Goal: Book appointment/travel/reservation

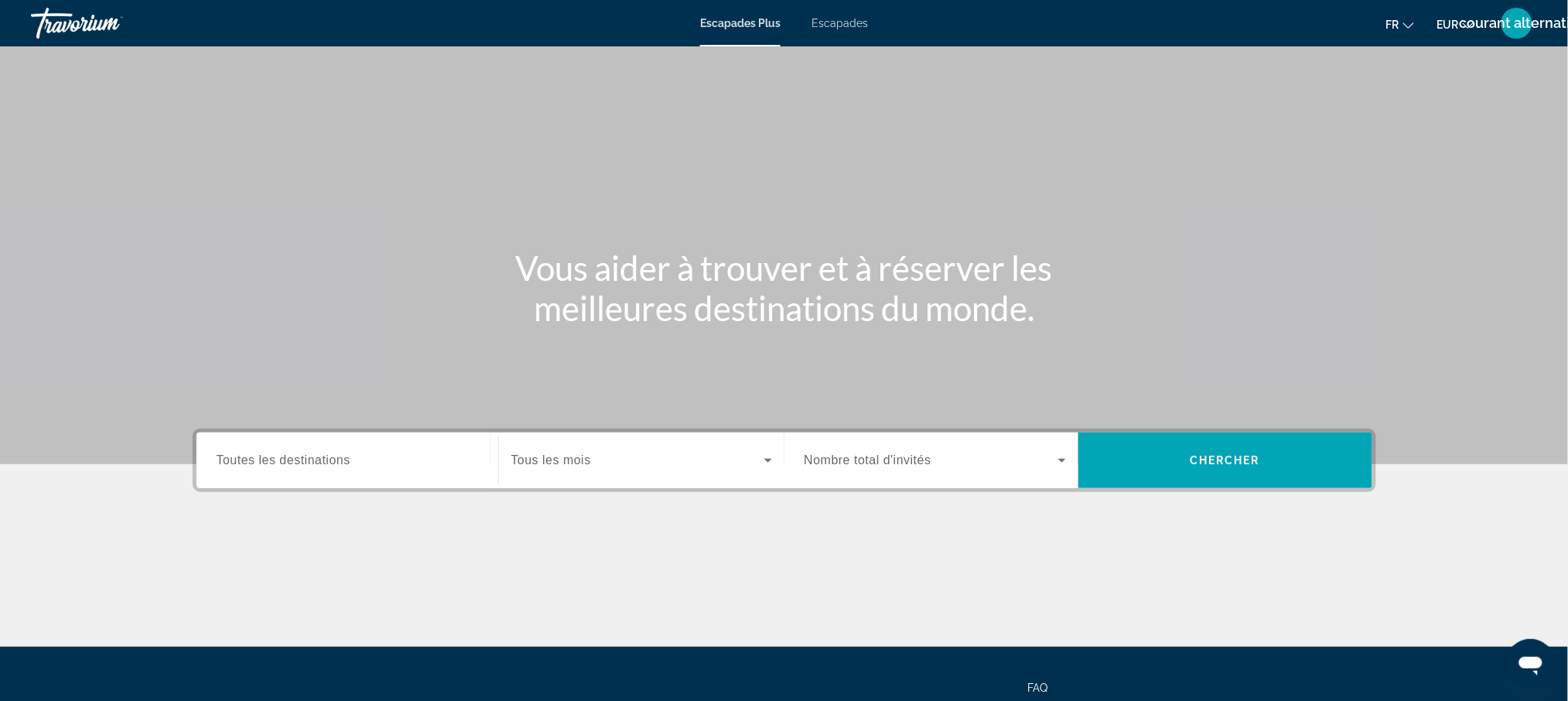
click at [289, 453] on span "Toutes les destinations" at bounding box center [283, 459] width 133 height 13
click at [289, 452] on input "Destination Toutes les destinations" at bounding box center [347, 461] width 261 height 19
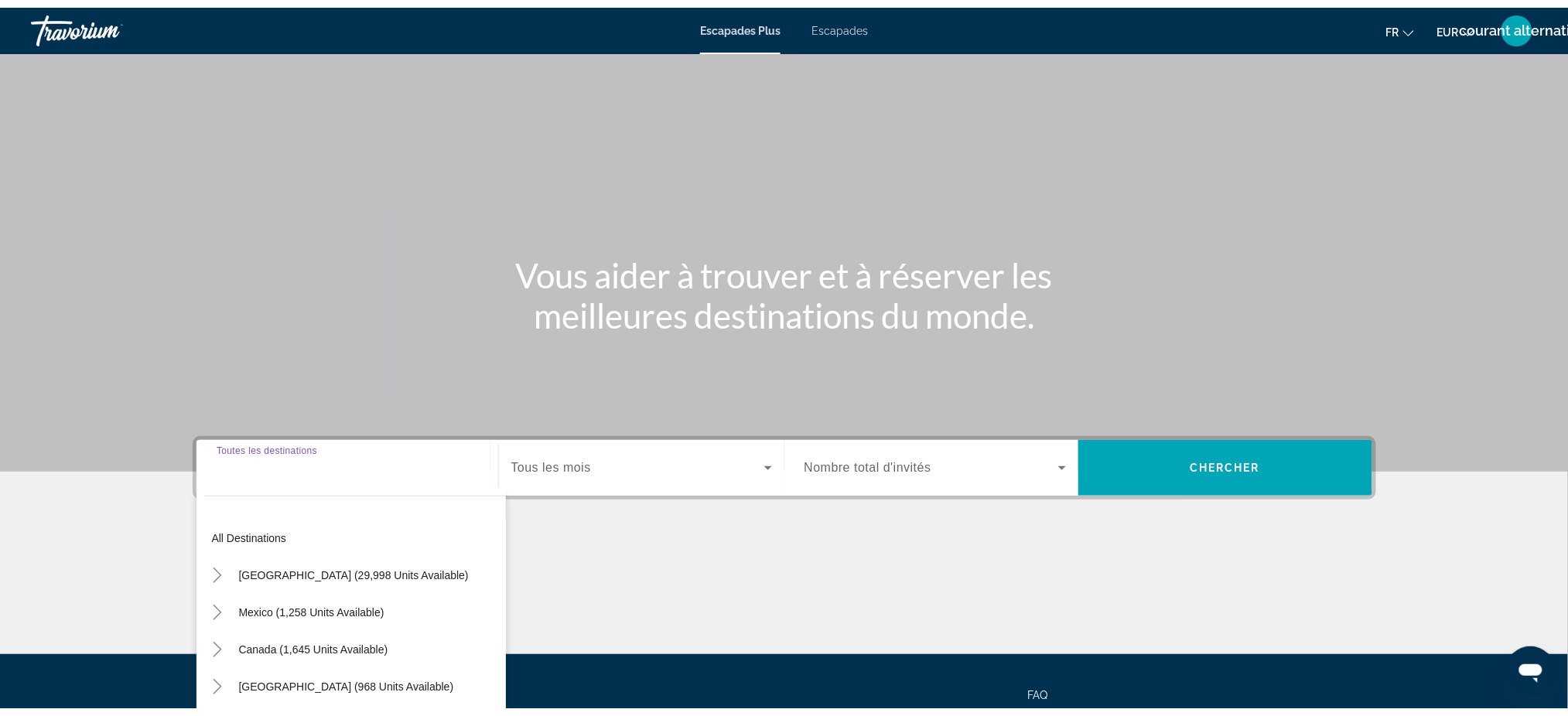
scroll to position [118, 0]
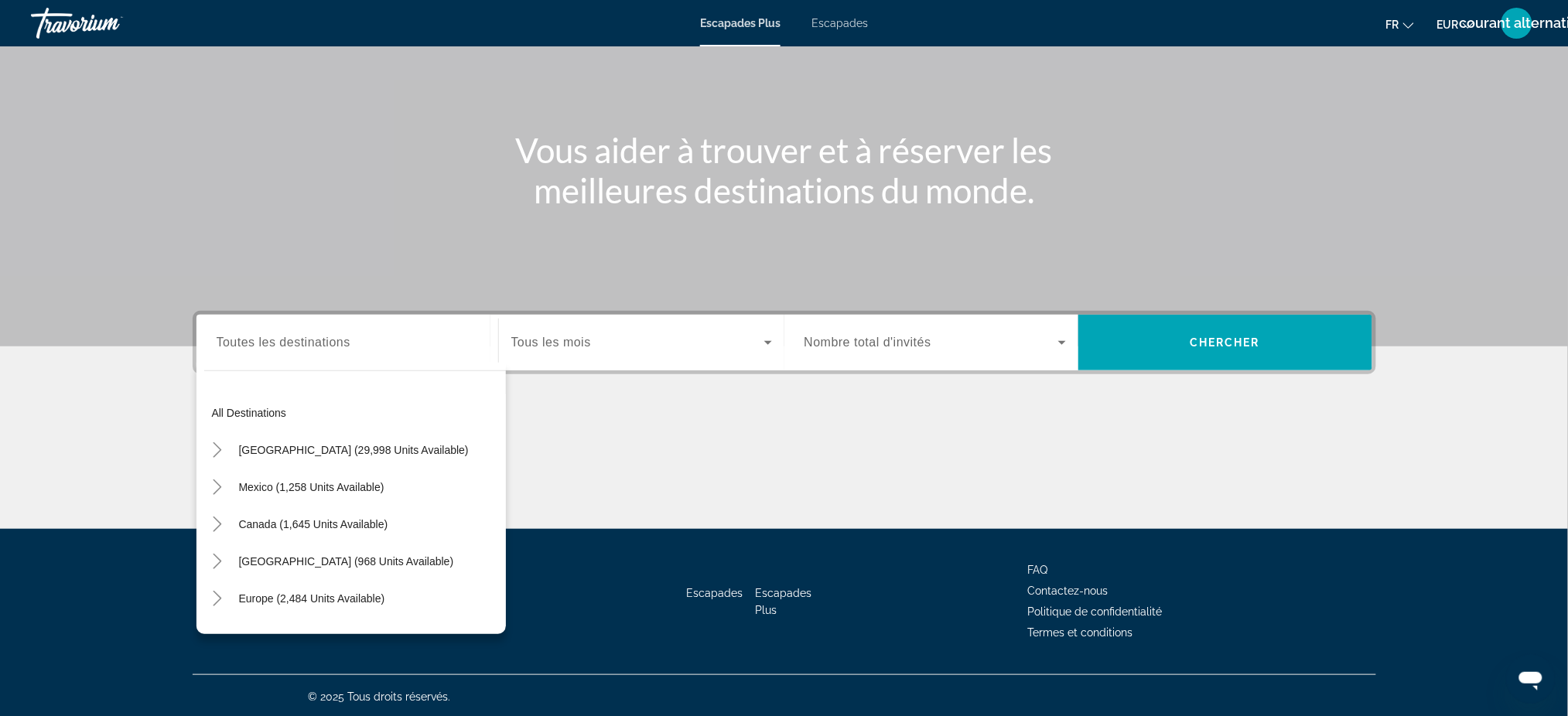
click at [252, 352] on div "Widget de recherche" at bounding box center [347, 344] width 261 height 44
click at [232, 327] on div "Destination Toutes les destinations" at bounding box center [347, 344] width 261 height 44
click at [350, 596] on span "Europe (2,484 units available)" at bounding box center [312, 598] width 146 height 12
type input "**********"
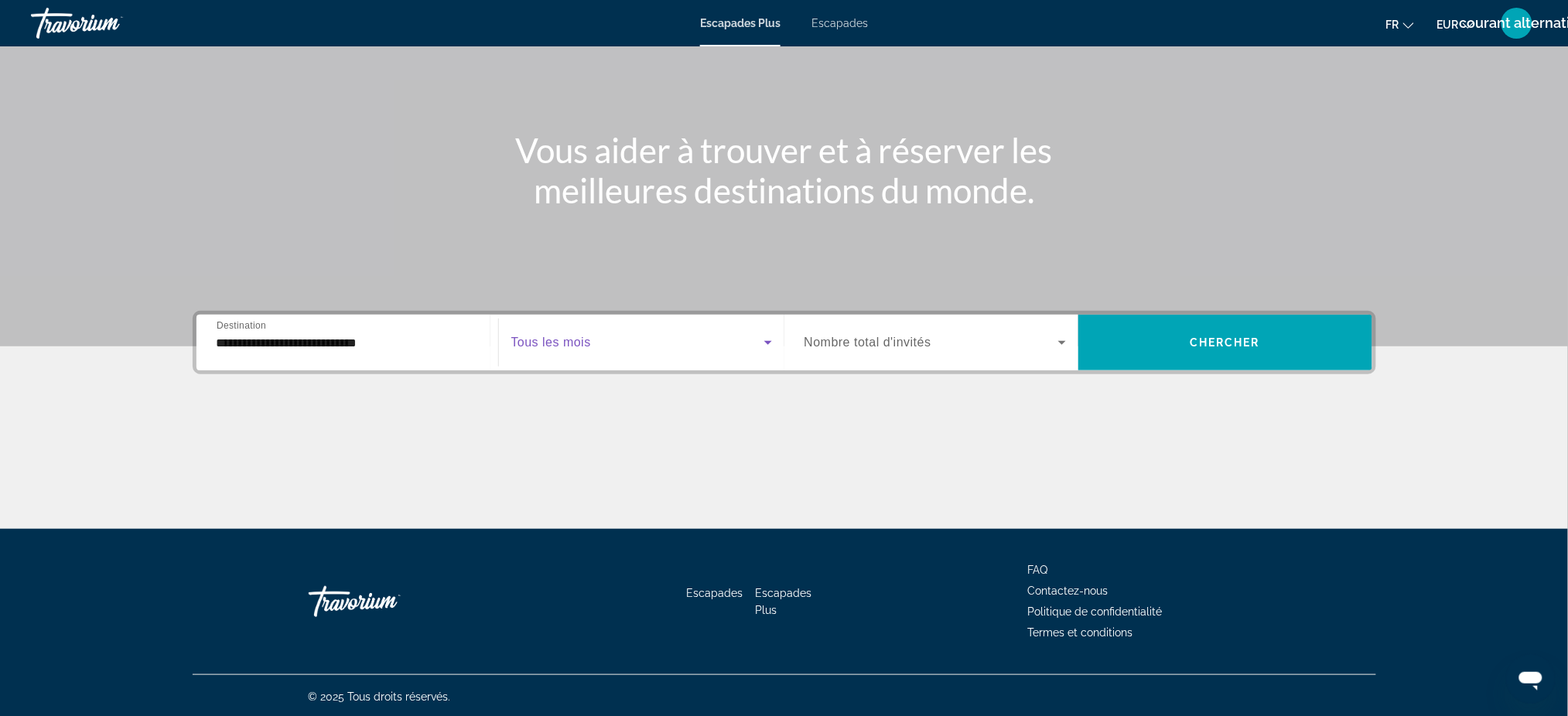
click at [608, 338] on span "Widget de recherche" at bounding box center [637, 343] width 253 height 19
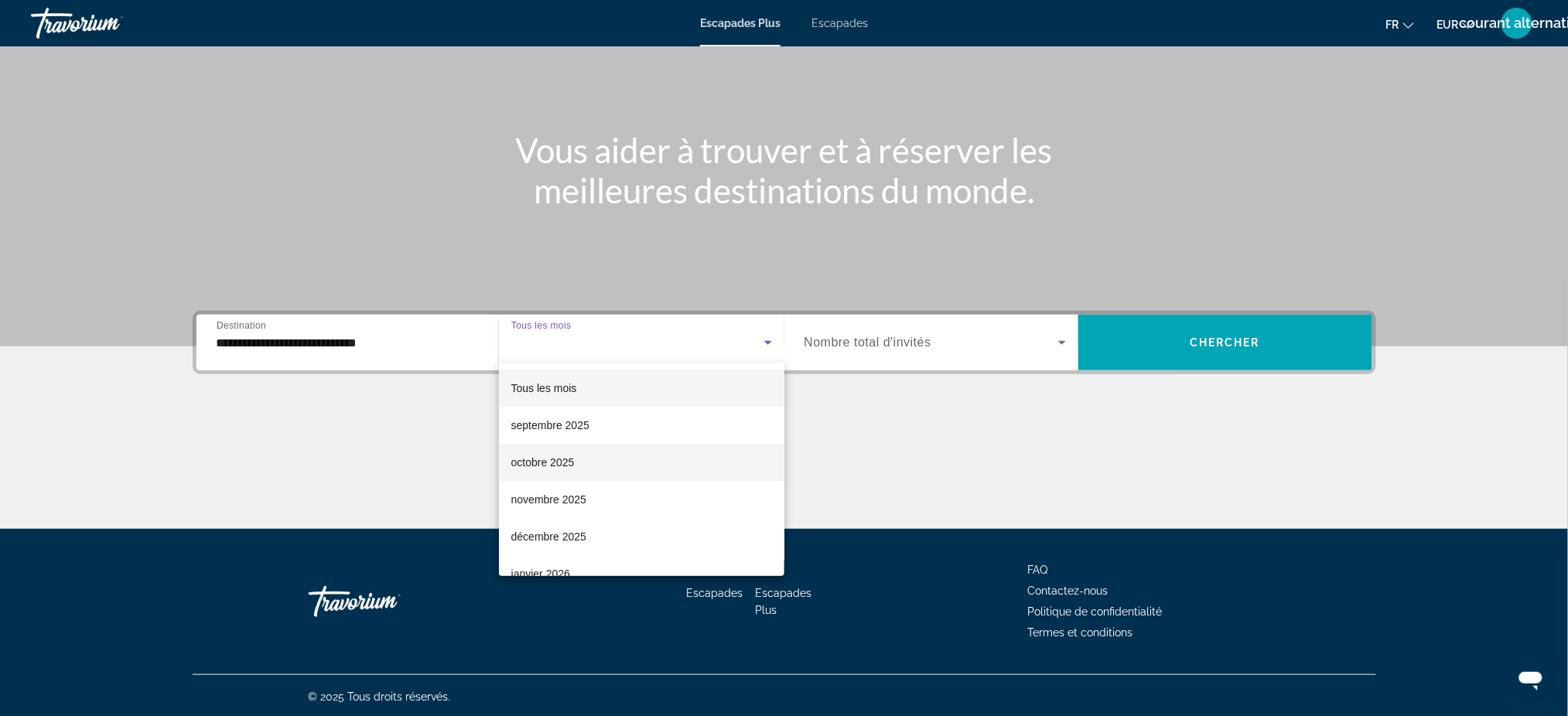
click at [633, 458] on mat-option "octobre 2025" at bounding box center [642, 462] width 285 height 37
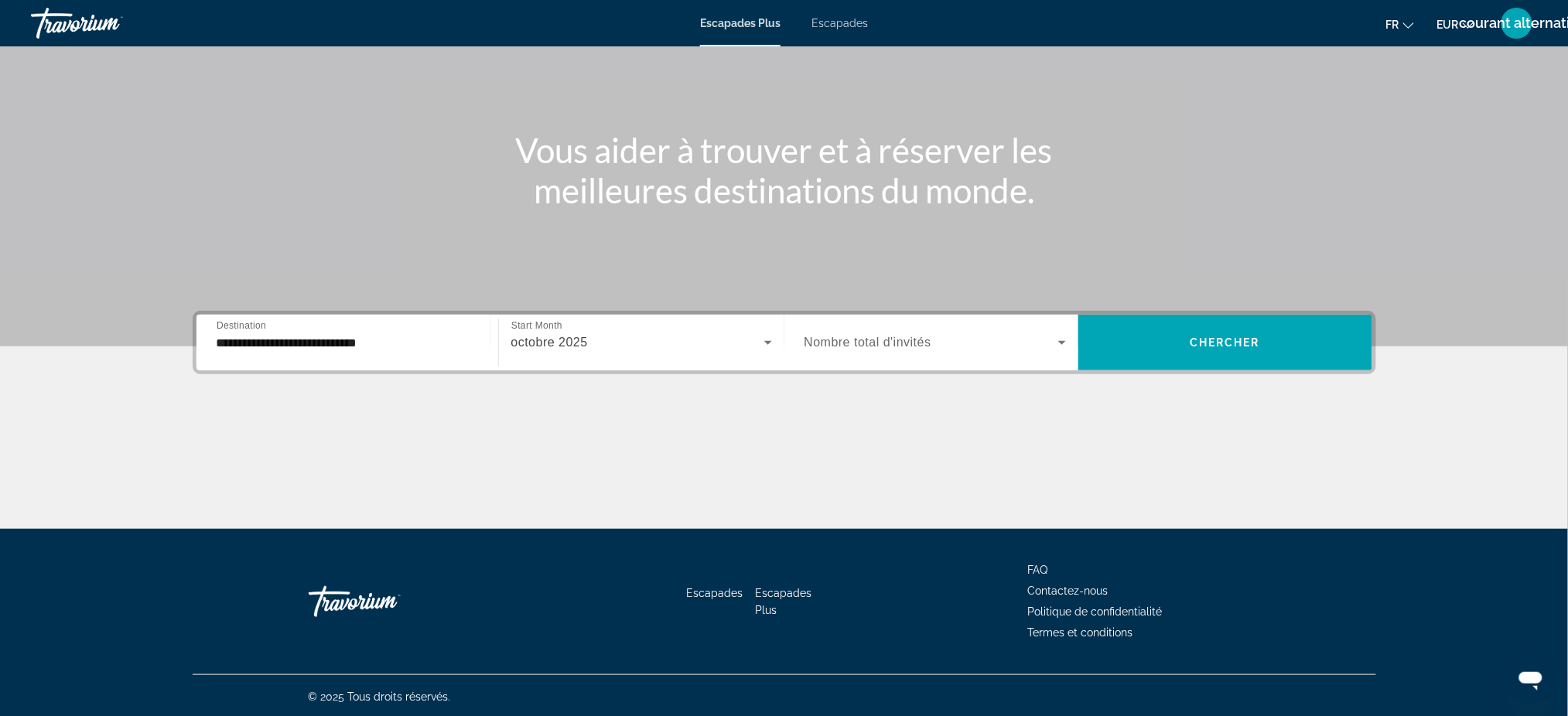
click at [872, 358] on div "Widget de recherche" at bounding box center [935, 343] width 261 height 44
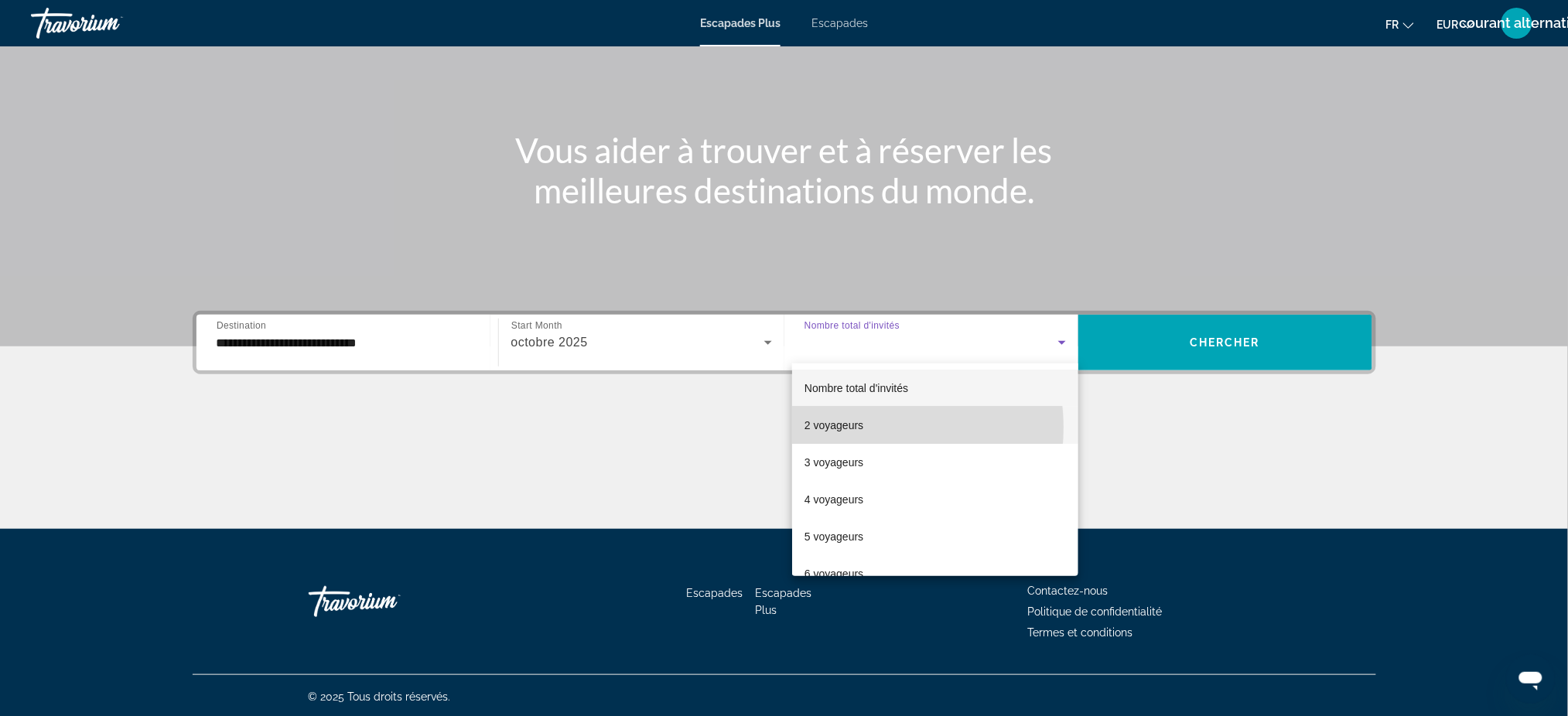
click at [859, 428] on font "2 voyageurs" at bounding box center [834, 425] width 58 height 12
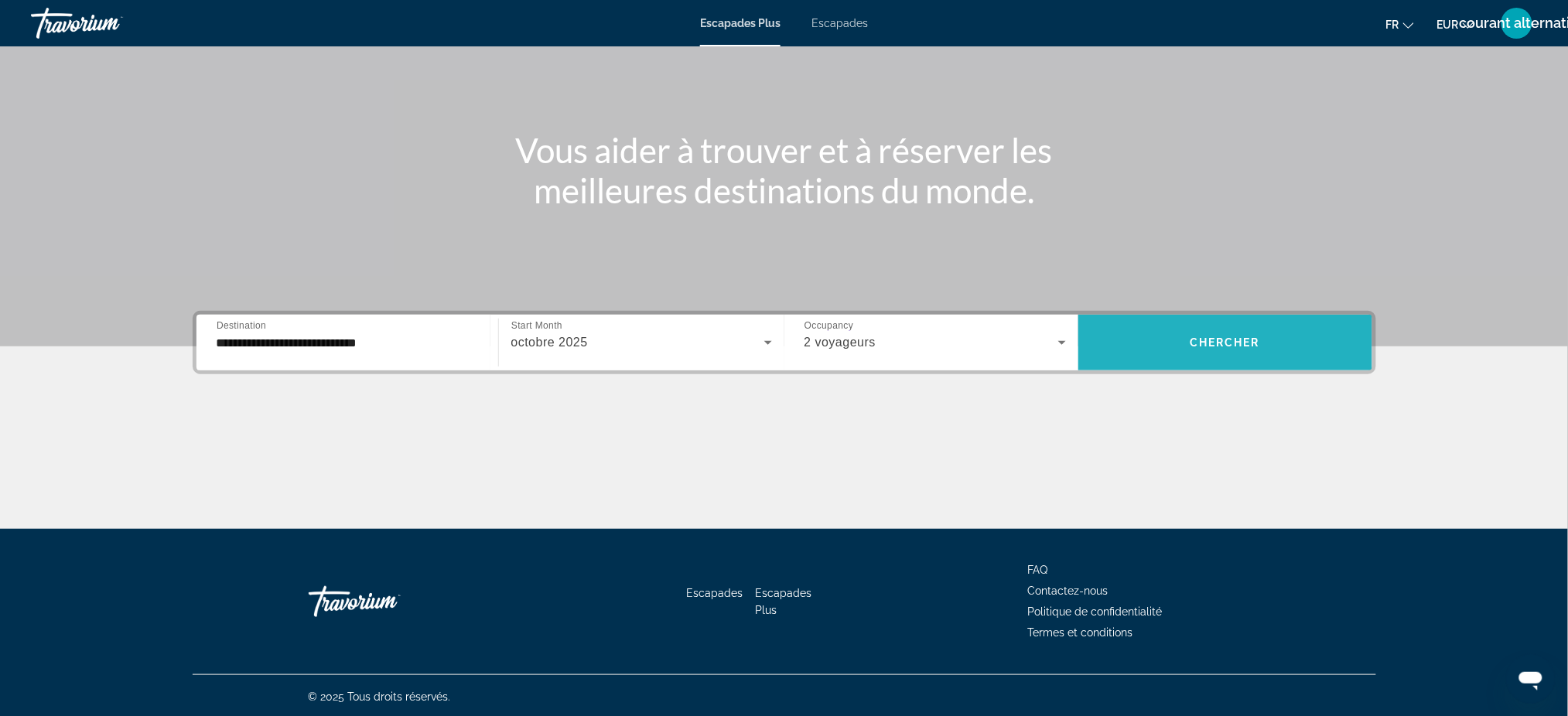
click at [1219, 342] on span "Chercher" at bounding box center [1225, 342] width 70 height 12
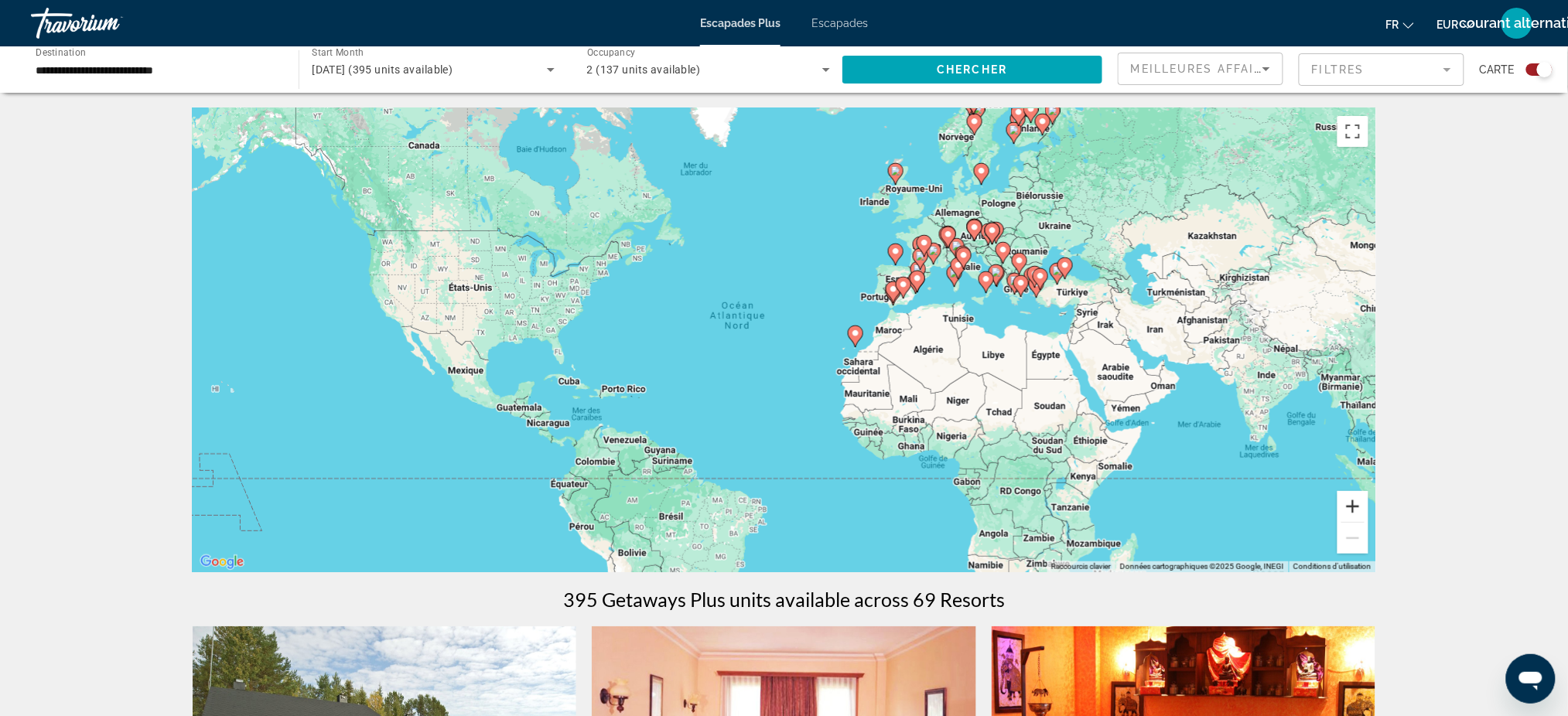
click at [1351, 514] on button "Zoom avant" at bounding box center [1352, 506] width 31 height 31
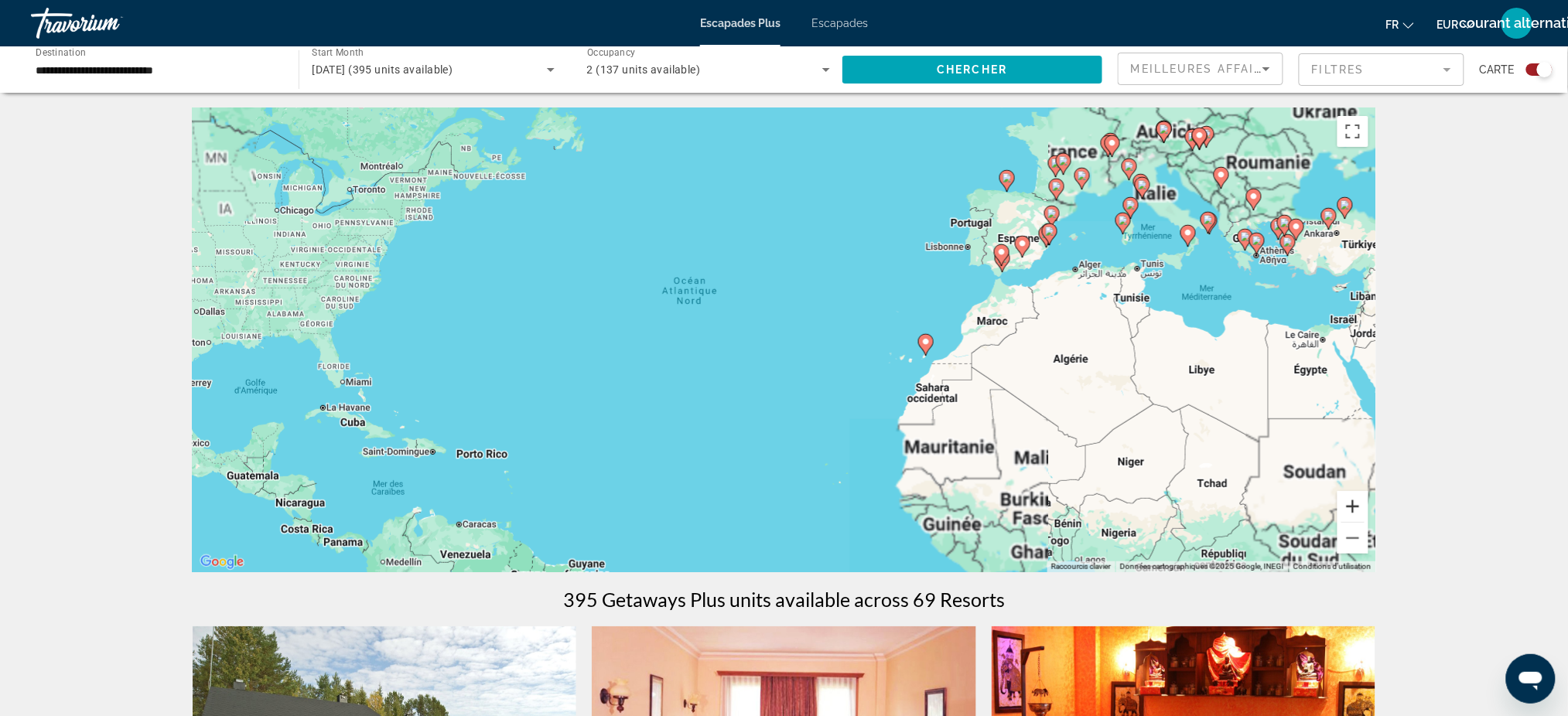
click at [1351, 515] on button "Zoom avant" at bounding box center [1352, 506] width 31 height 31
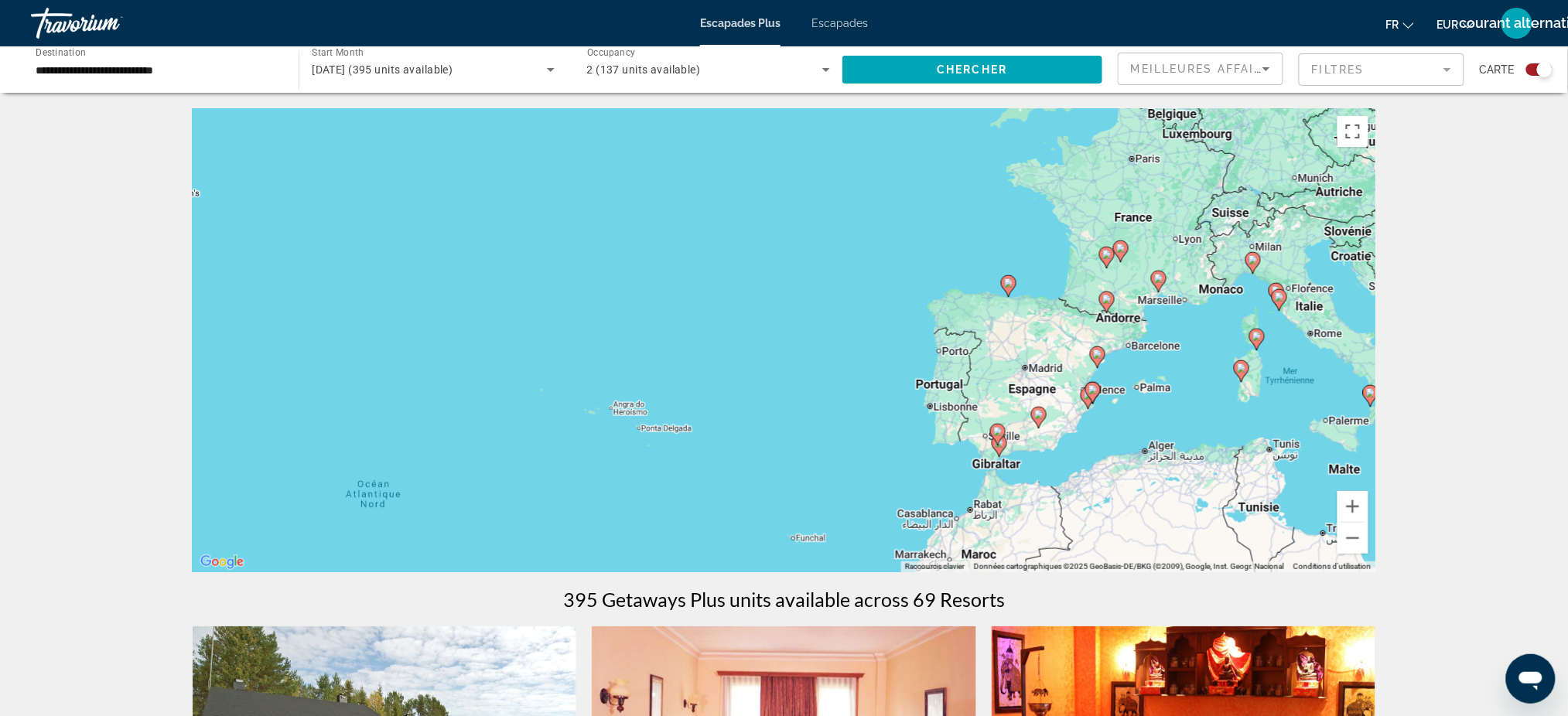
drag, startPoint x: 1256, startPoint y: 273, endPoint x: 1034, endPoint y: 530, distance: 339.6
click at [1034, 530] on div "Pour activer le glissement avec le clavier, appuyez sur Alt+Entrée. Une fois ce…" at bounding box center [784, 340] width 1184 height 464
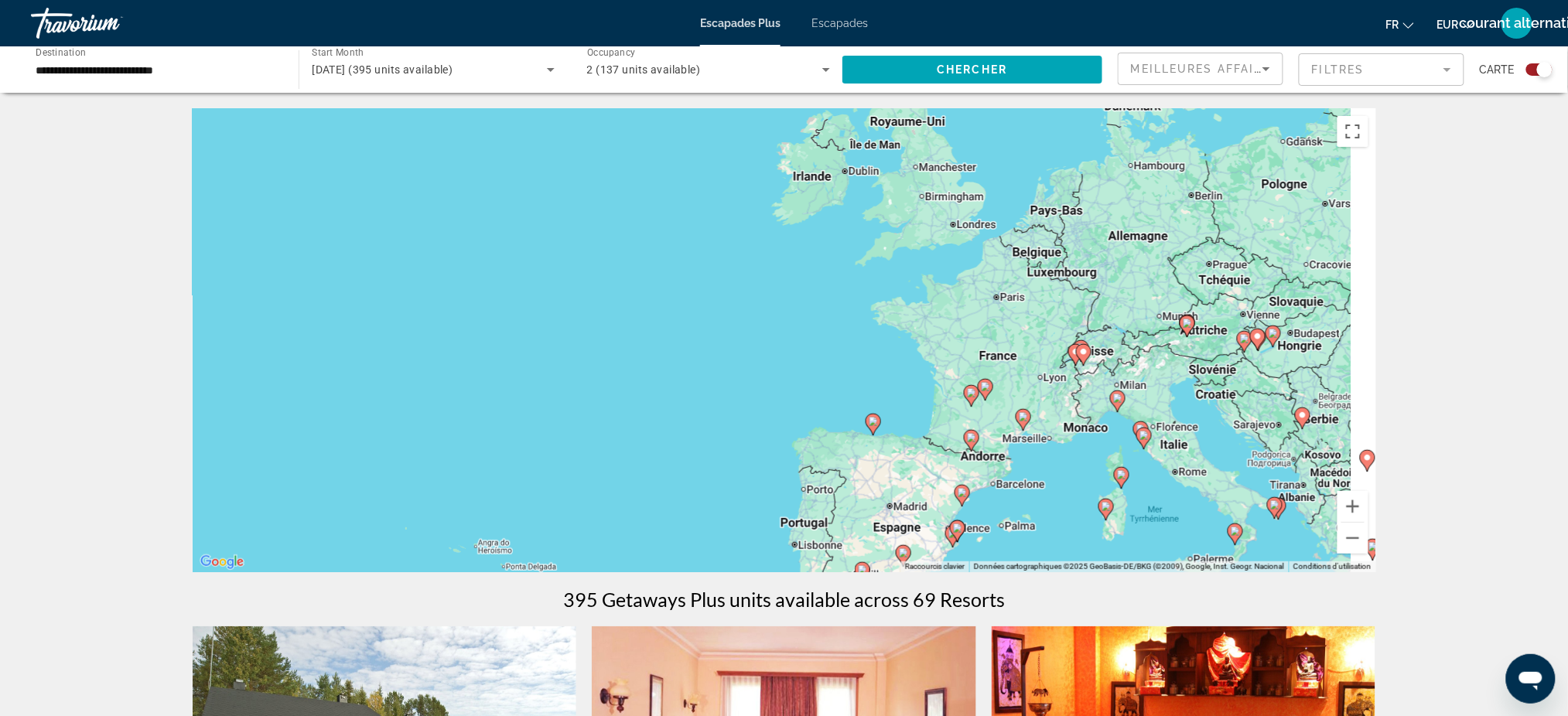
drag, startPoint x: 1056, startPoint y: 232, endPoint x: 909, endPoint y: 379, distance: 207.9
click at [909, 379] on div "Pour activer le glissement avec le clavier, appuyez sur Alt+Entrée. Une fois ce…" at bounding box center [784, 340] width 1184 height 464
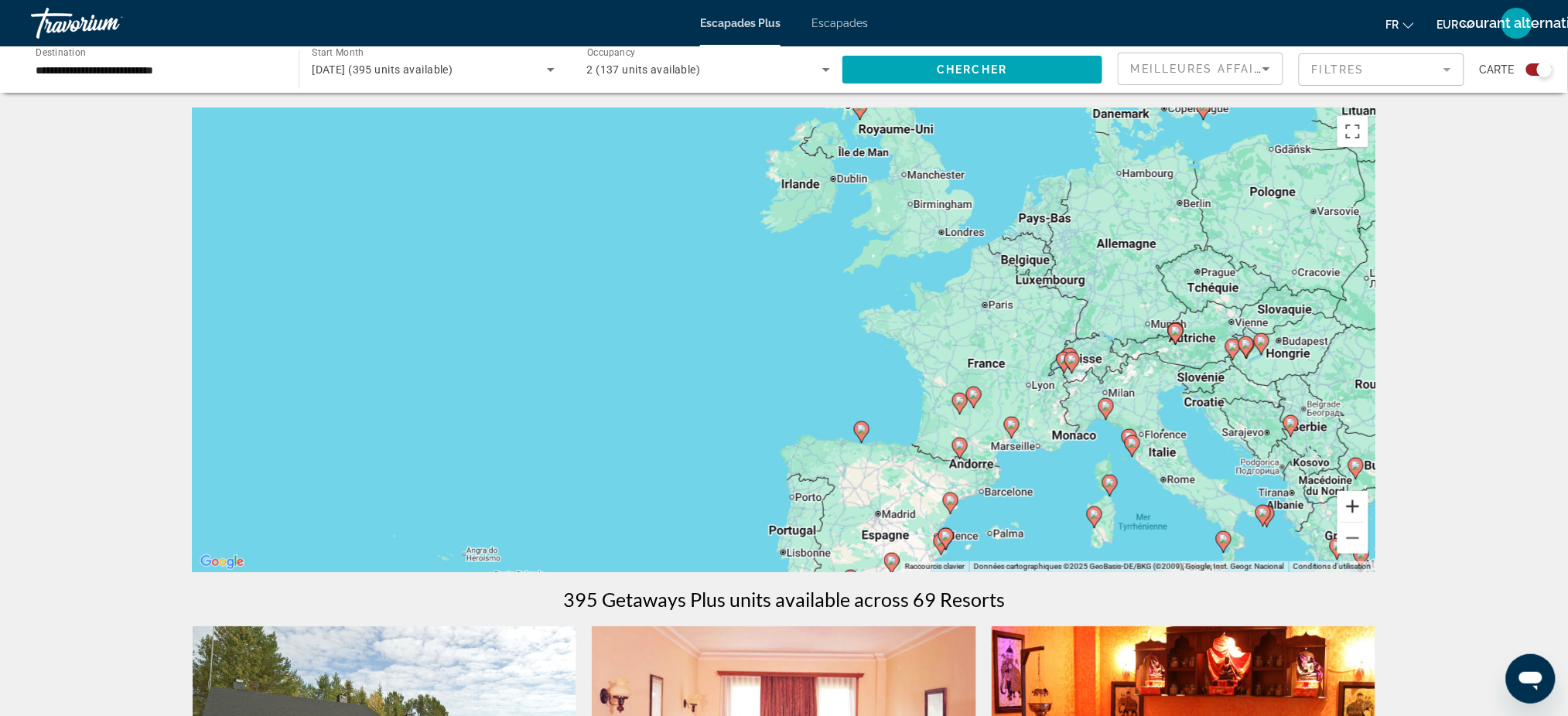
click at [1356, 509] on button "Zoom avant" at bounding box center [1352, 506] width 31 height 31
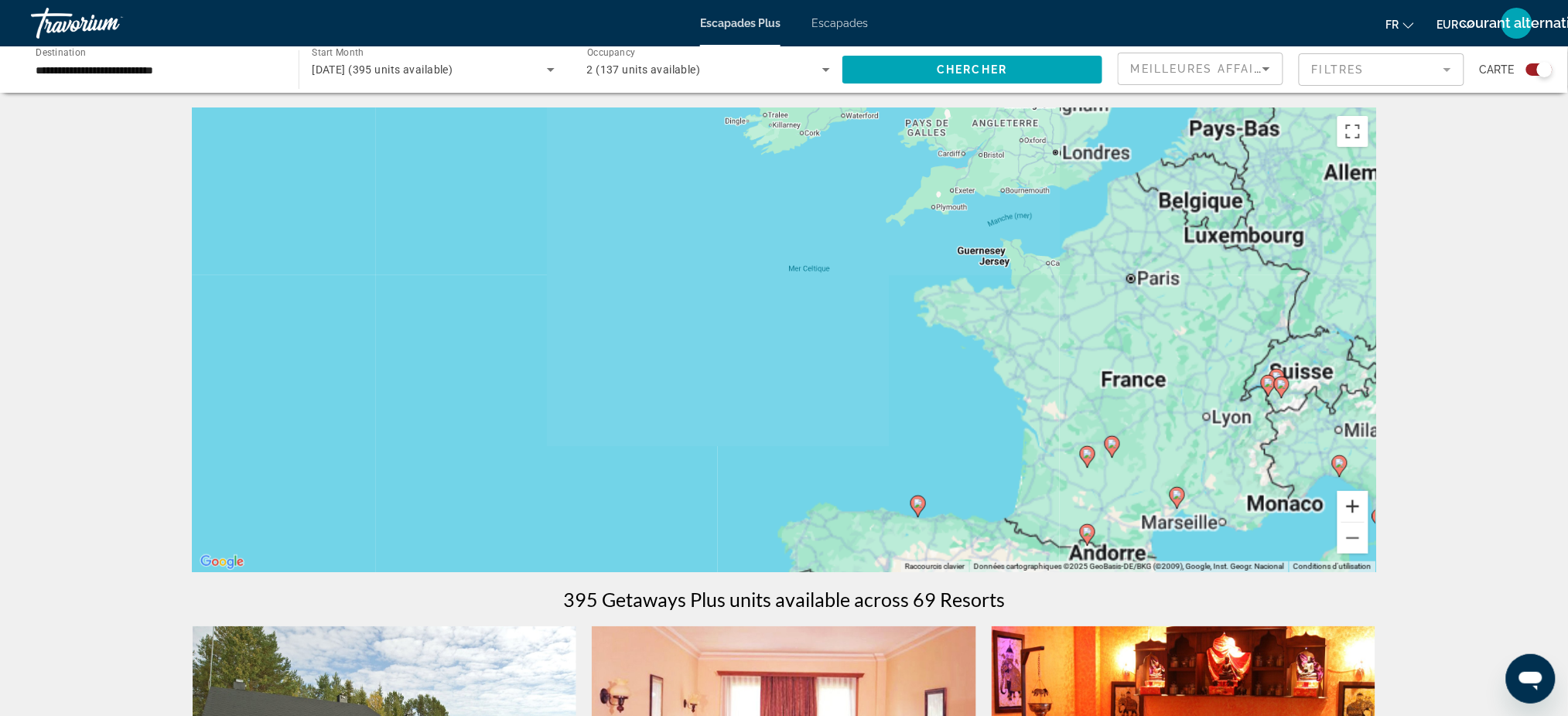
click at [1356, 509] on button "Zoom avant" at bounding box center [1352, 506] width 31 height 31
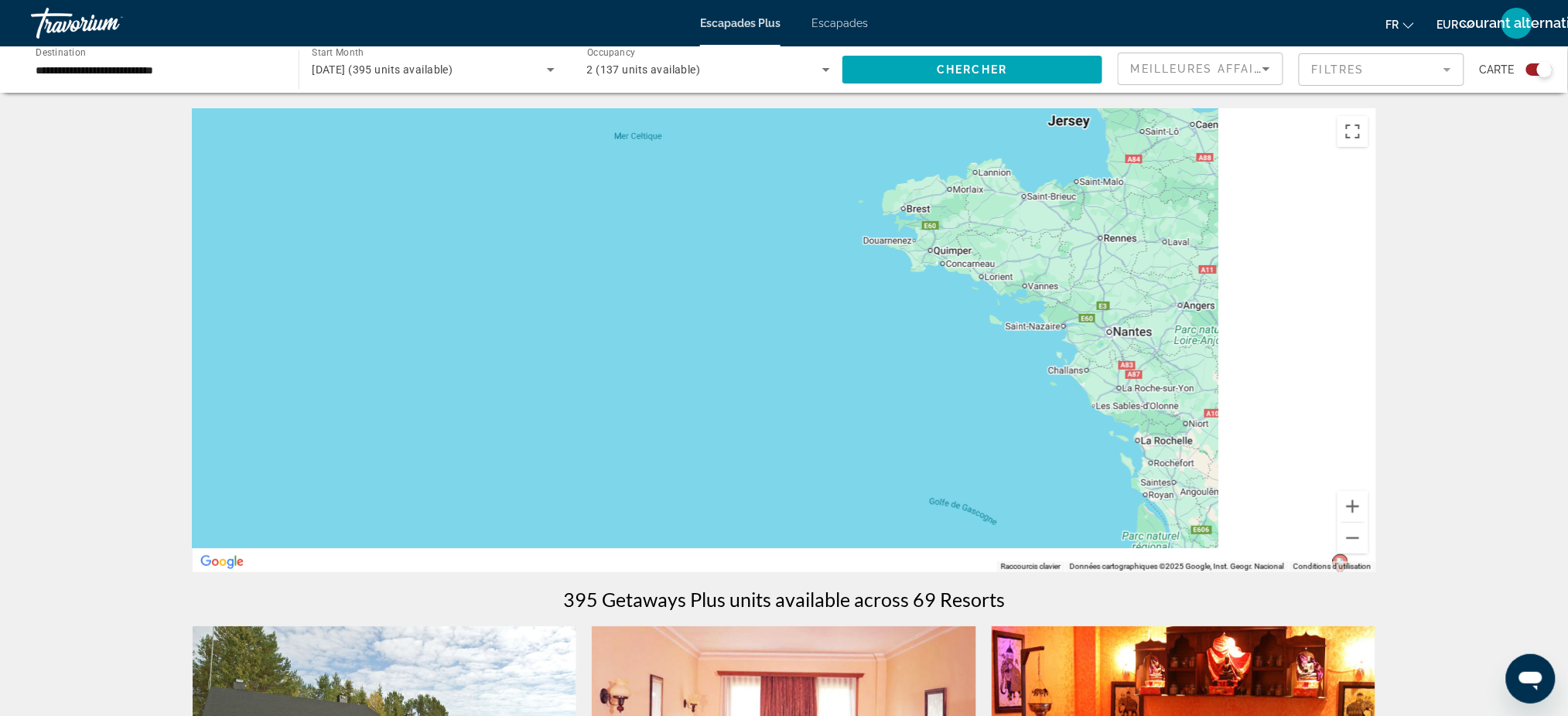
drag, startPoint x: 1238, startPoint y: 410, endPoint x: 884, endPoint y: 359, distance: 357.7
click at [884, 359] on div "Pour activer le glissement avec le clavier, appuyez sur Alt+Entrée. Une fois ce…" at bounding box center [784, 340] width 1184 height 464
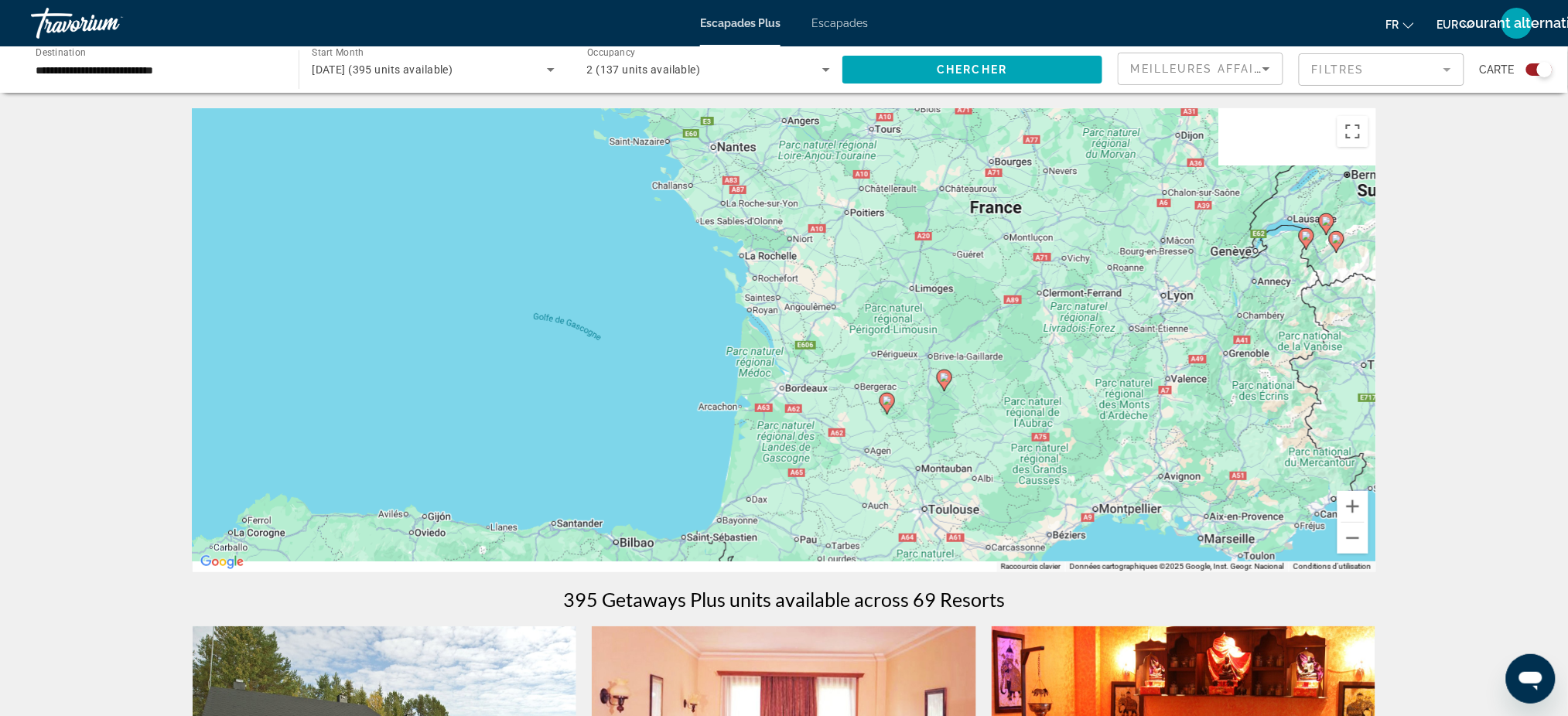
drag, startPoint x: 1054, startPoint y: 416, endPoint x: 802, endPoint y: 233, distance: 311.4
click at [802, 233] on div "Pour activer le glissement avec le clavier, appuyez sur Alt+Entrée. Une fois ce…" at bounding box center [784, 340] width 1184 height 464
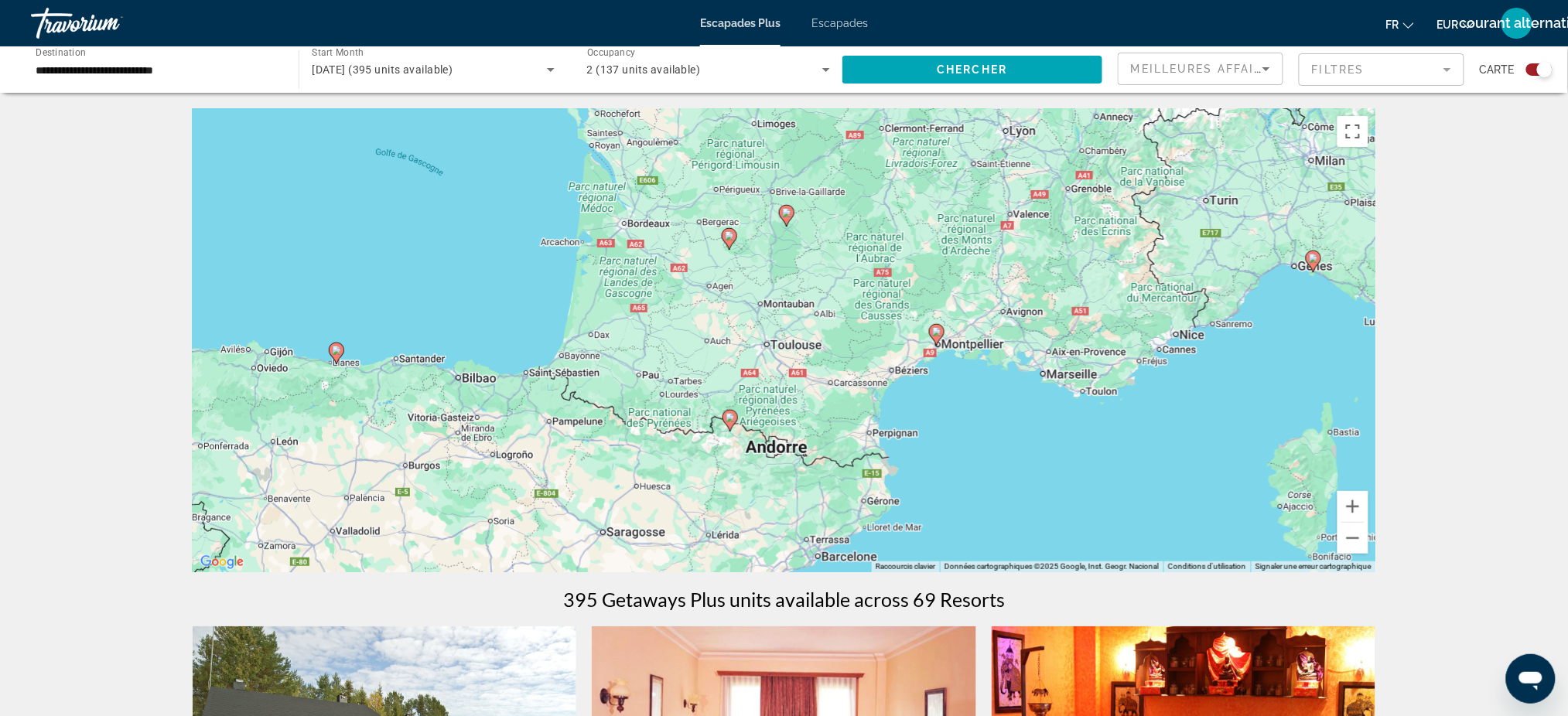
drag, startPoint x: 1007, startPoint y: 370, endPoint x: 868, endPoint y: 228, distance: 198.7
click at [868, 228] on div "Pour activer le glissement avec le clavier, appuyez sur Alt+Entrée. Une fois ce…" at bounding box center [784, 340] width 1184 height 464
click at [935, 328] on image "Contenu principal" at bounding box center [935, 332] width 9 height 9
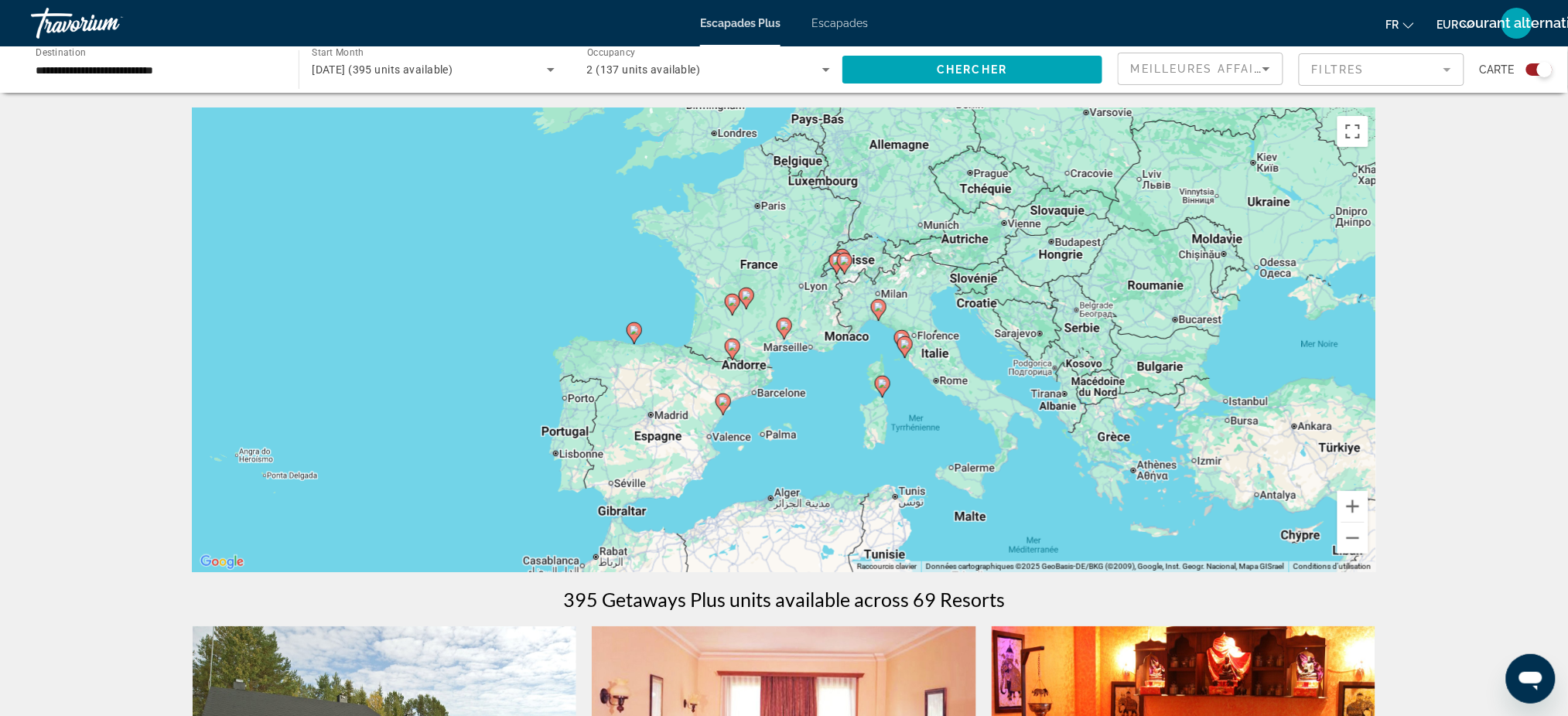
click at [784, 332] on icon "Contenu principal" at bounding box center [784, 329] width 14 height 20
type input "**********"
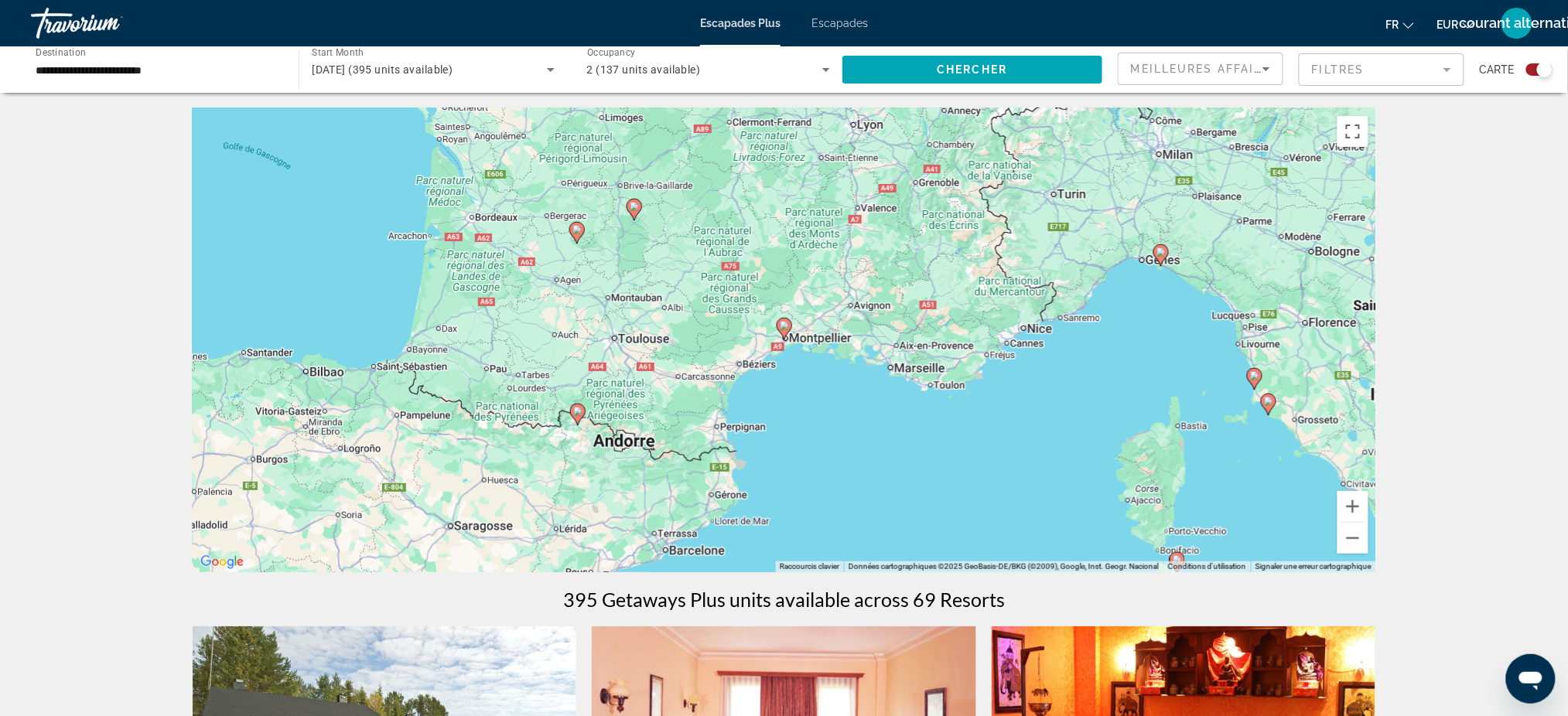
click at [784, 326] on image "Contenu principal" at bounding box center [784, 326] width 9 height 9
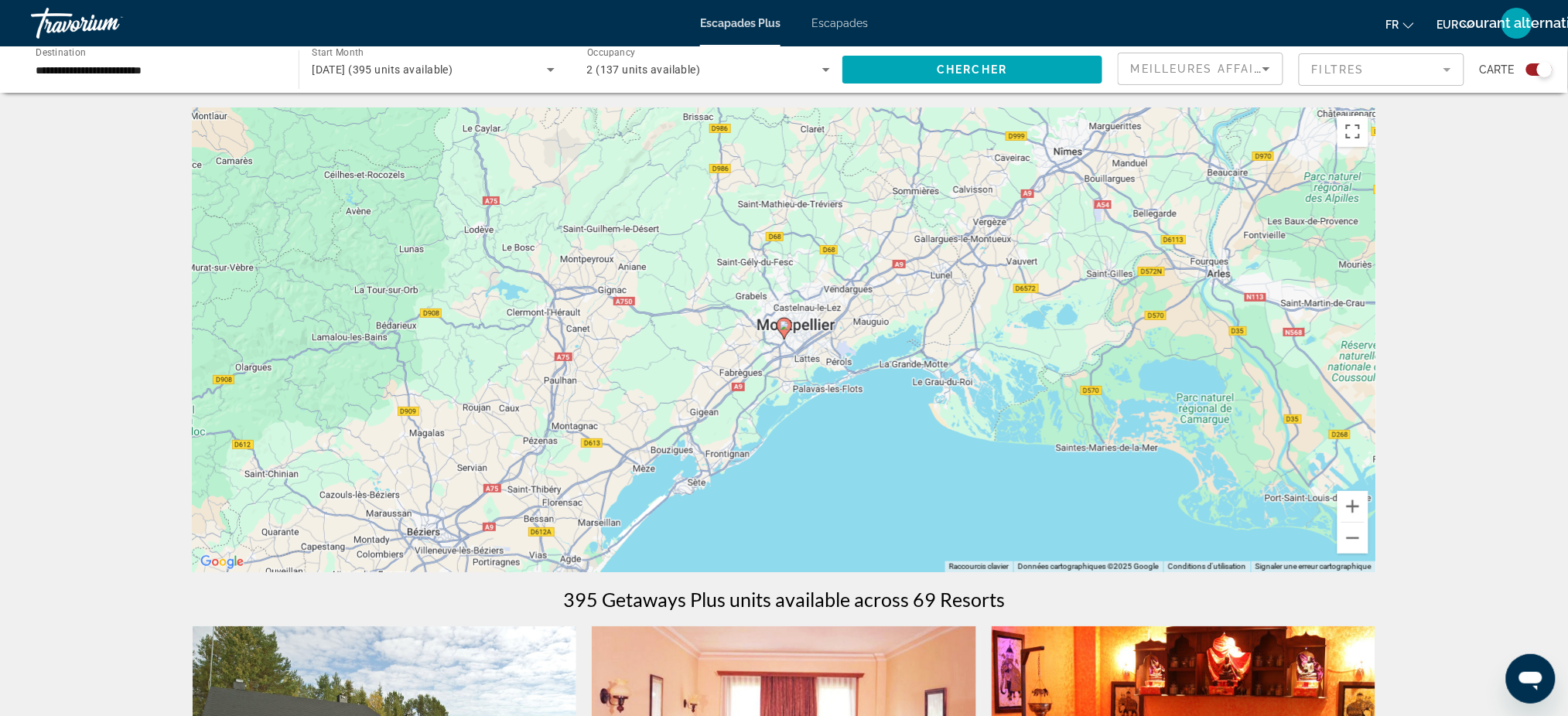
click at [784, 326] on image "Contenu principal" at bounding box center [784, 326] width 9 height 9
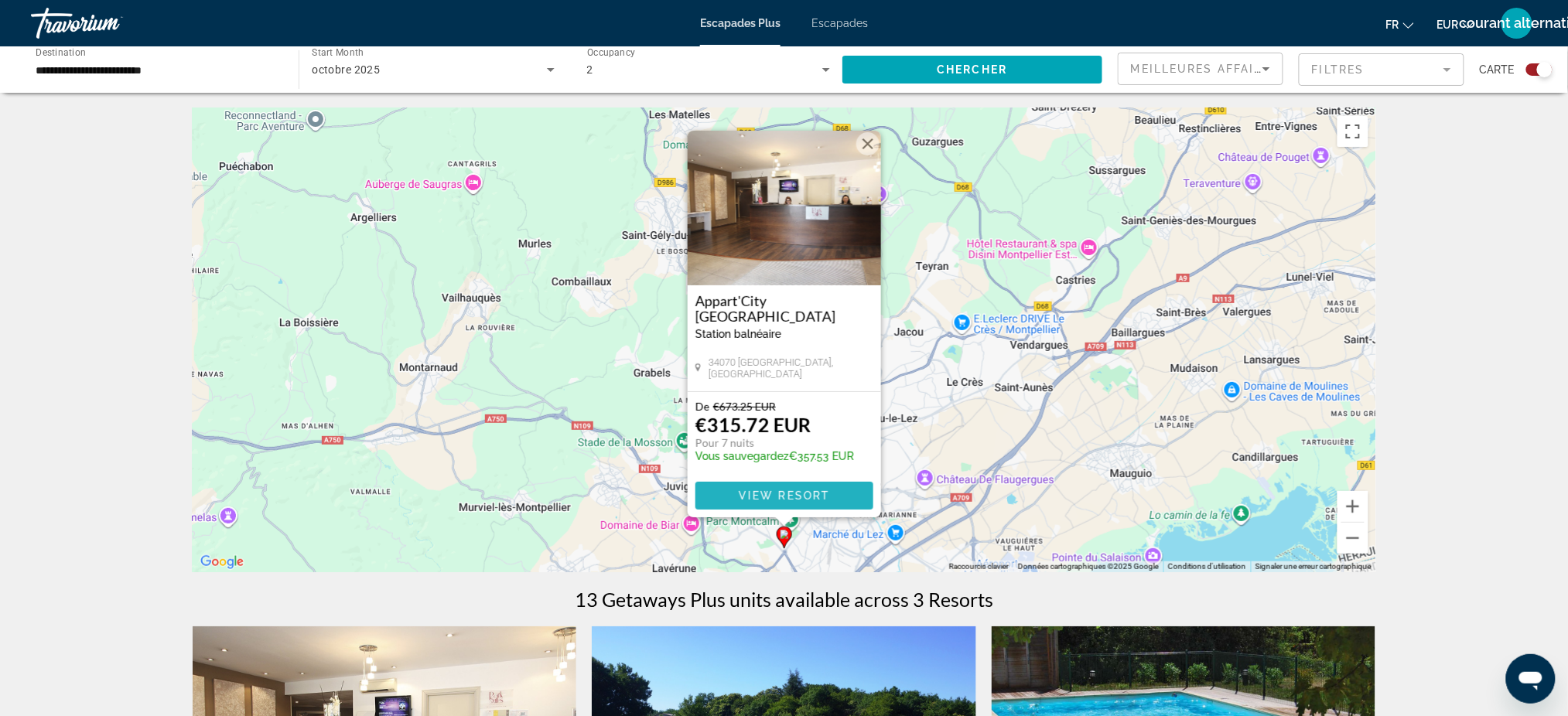
click at [786, 496] on span "View Resort" at bounding box center [784, 496] width 92 height 12
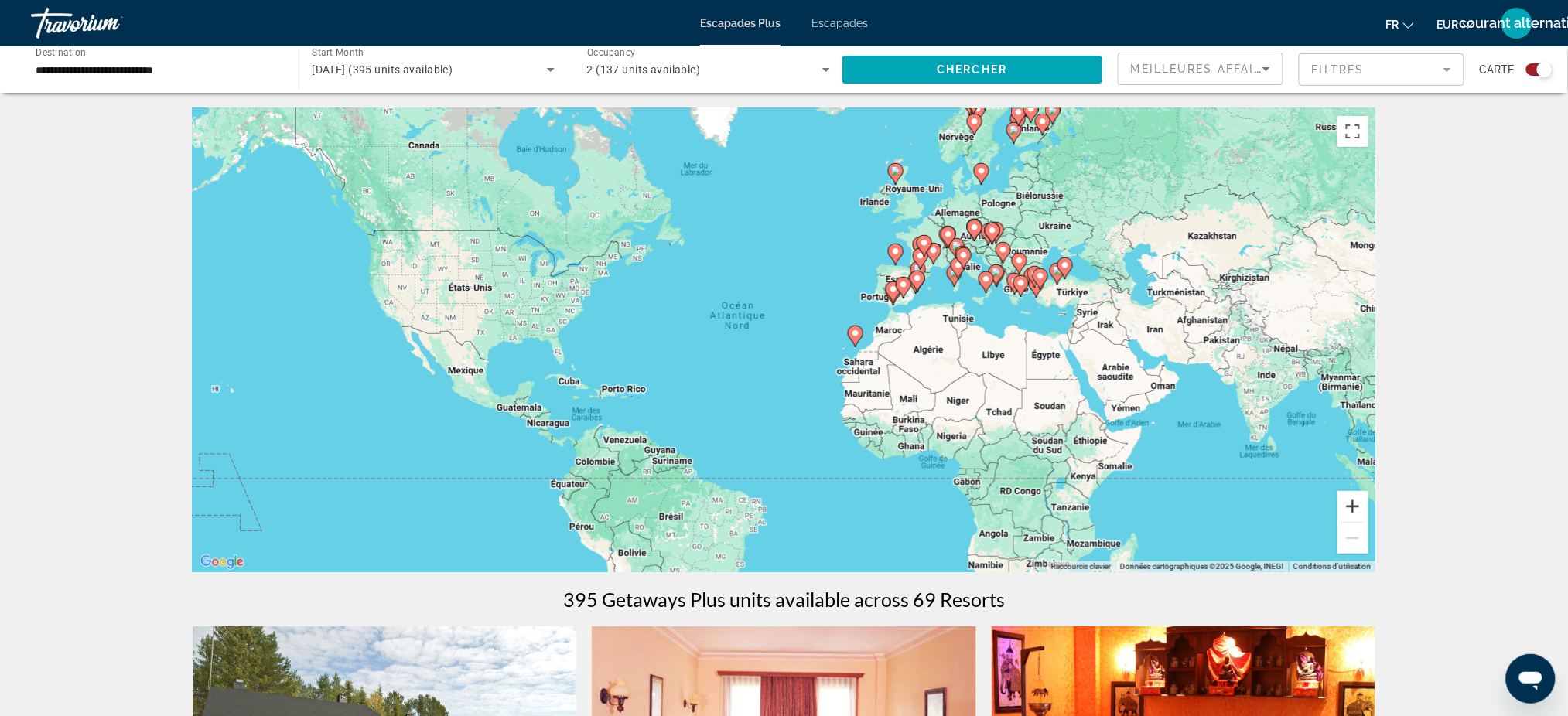
click at [1355, 505] on button "Zoom avant" at bounding box center [1352, 506] width 31 height 31
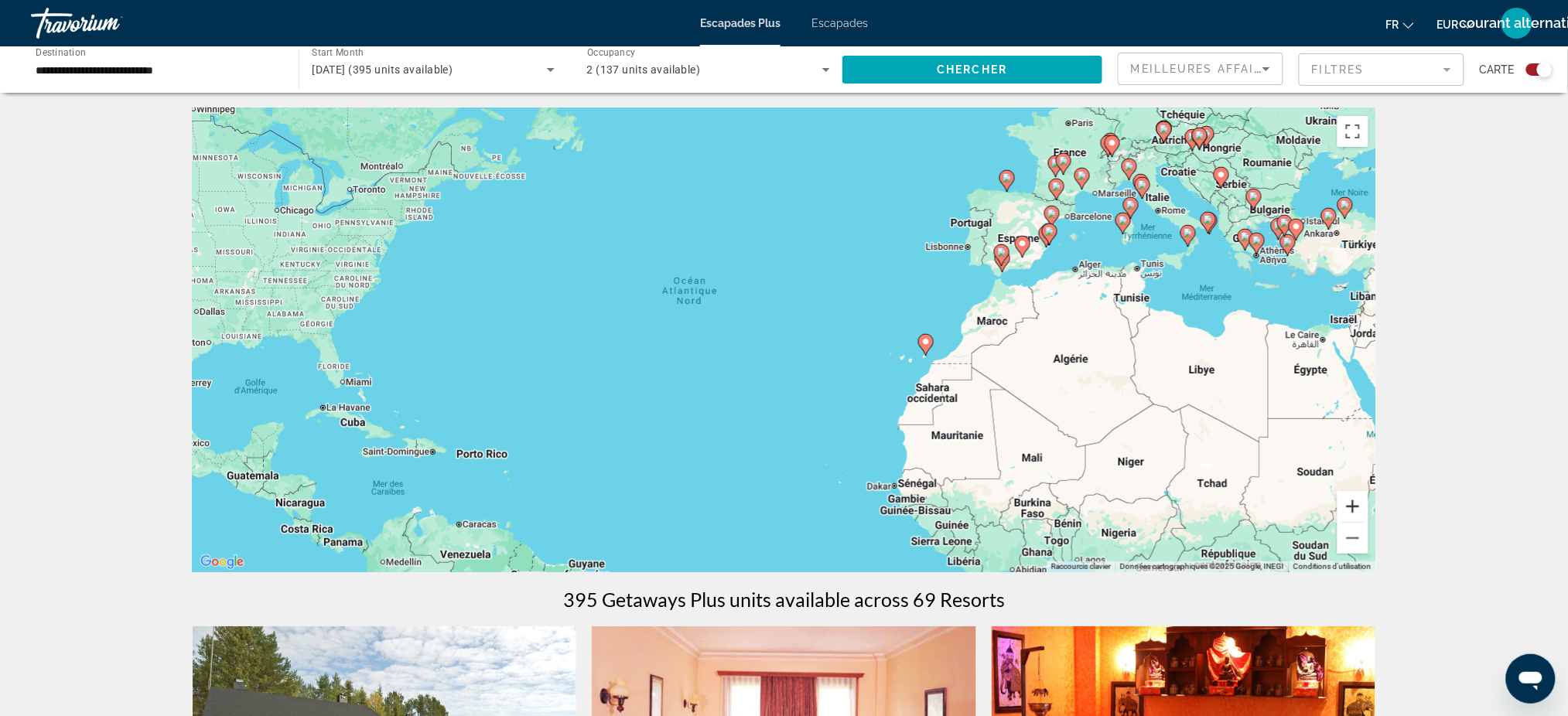
click at [1355, 505] on button "Zoom avant" at bounding box center [1352, 506] width 31 height 31
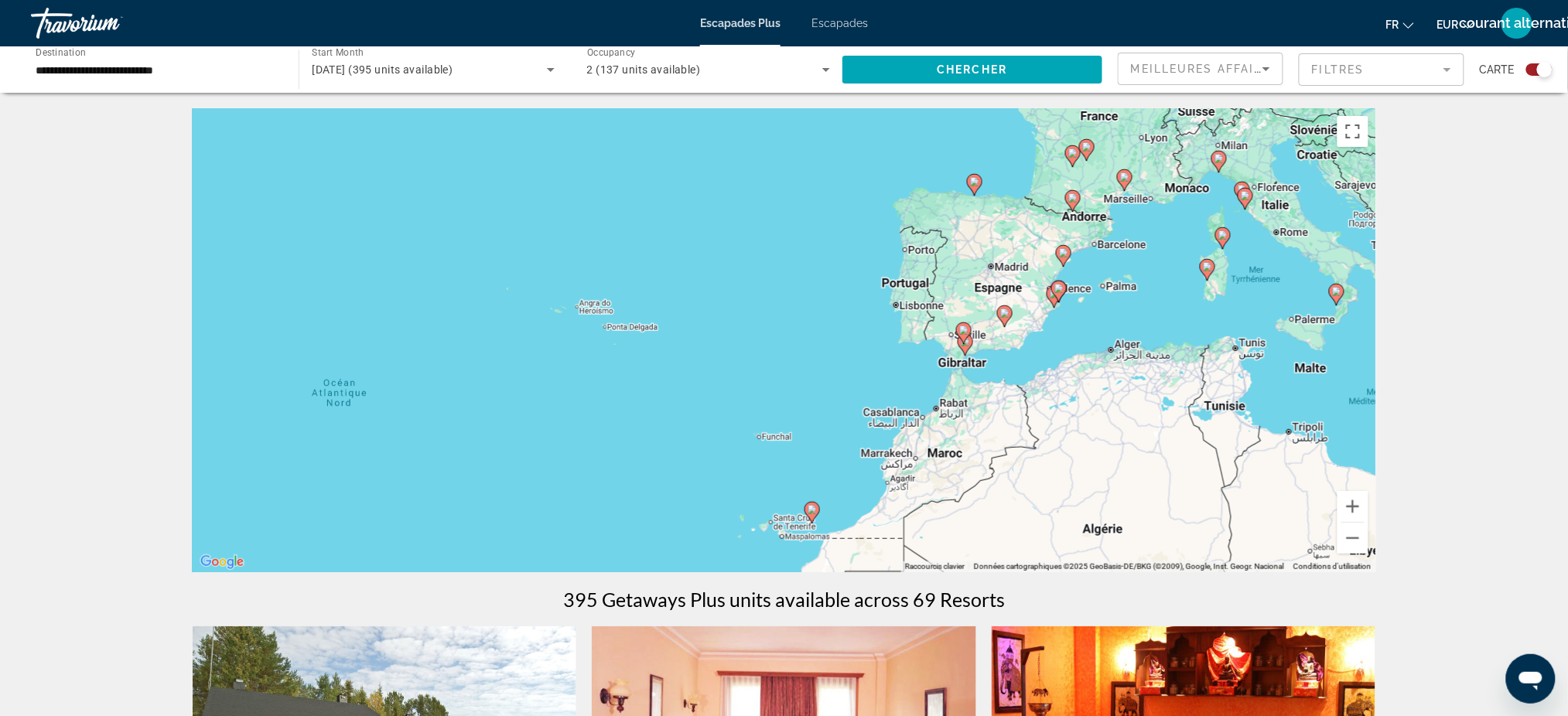
drag, startPoint x: 1278, startPoint y: 367, endPoint x: 1043, endPoint y: 514, distance: 277.2
click at [1043, 514] on div "Pour activer le glissement avec le clavier, appuyez sur Alt+Entrée. Une fois ce…" at bounding box center [784, 340] width 1184 height 464
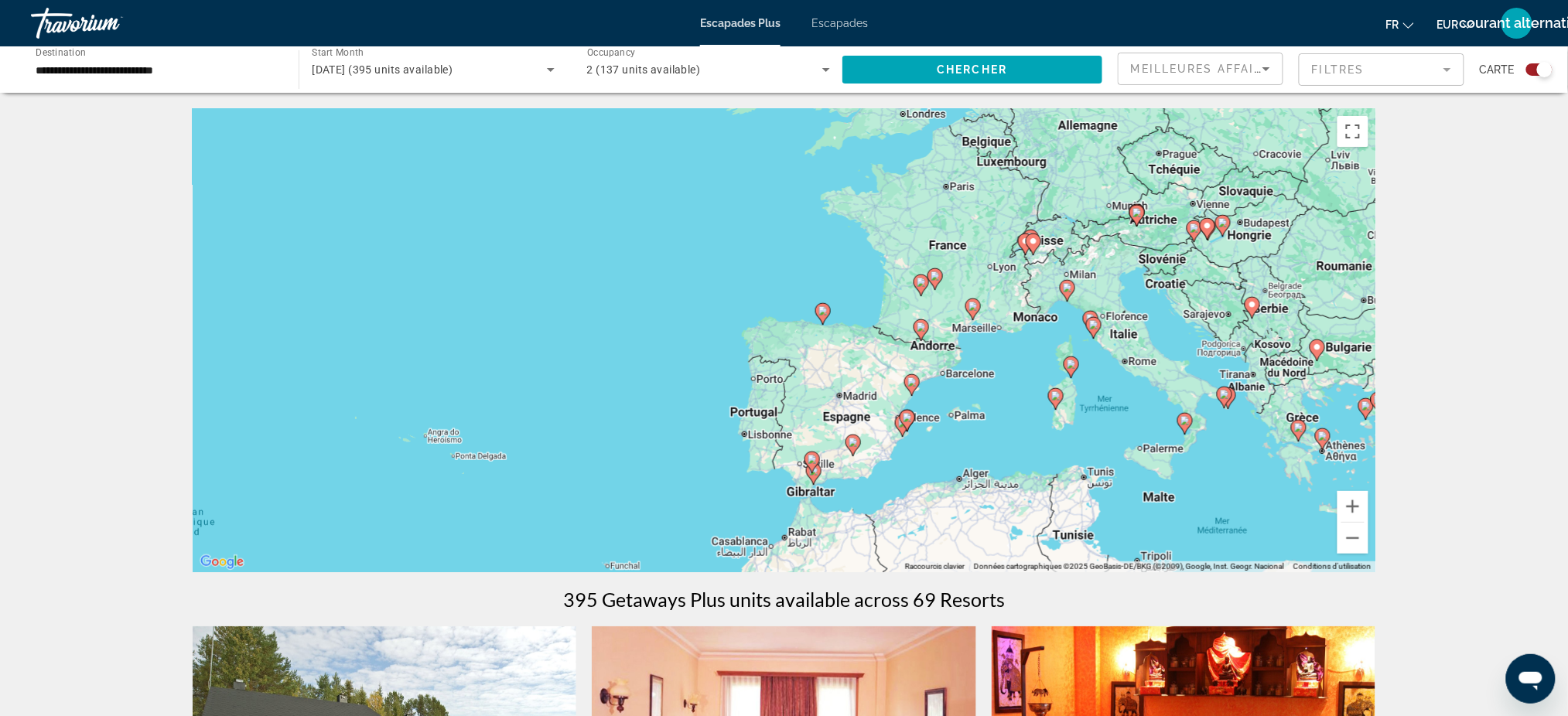
drag, startPoint x: 1082, startPoint y: 305, endPoint x: 970, endPoint y: 402, distance: 148.2
click at [970, 402] on div "Pour activer le glissement avec le clavier, appuyez sur Alt+Entrée. Une fois ce…" at bounding box center [784, 340] width 1184 height 464
click at [1353, 505] on button "Zoom avant" at bounding box center [1352, 506] width 31 height 31
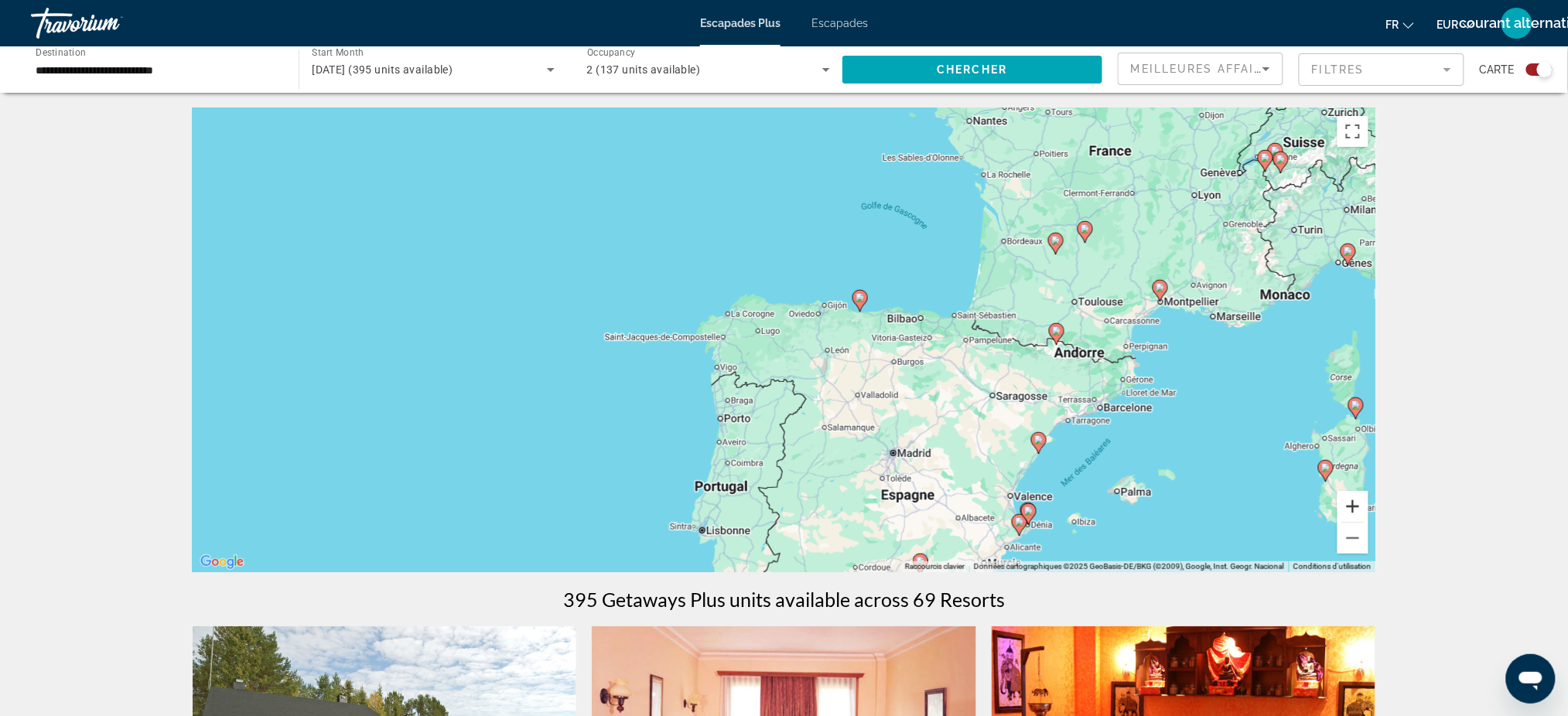
click at [1353, 505] on button "Zoom avant" at bounding box center [1352, 506] width 31 height 31
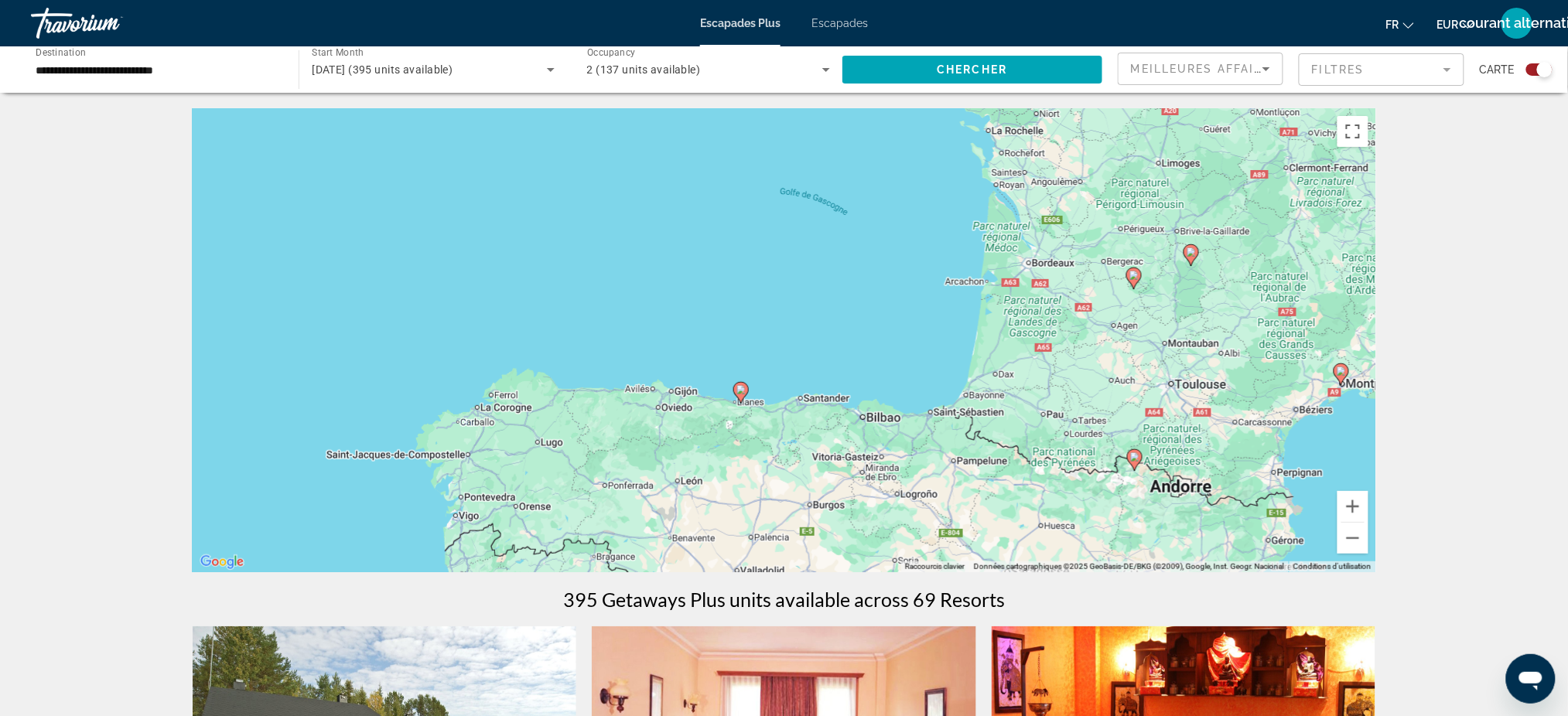
drag, startPoint x: 1325, startPoint y: 223, endPoint x: 1101, endPoint y: 358, distance: 261.5
click at [1101, 358] on div "Pour activer le glissement avec le clavier, appuyez sur Alt+Entrée. Une fois ce…" at bounding box center [784, 340] width 1184 height 464
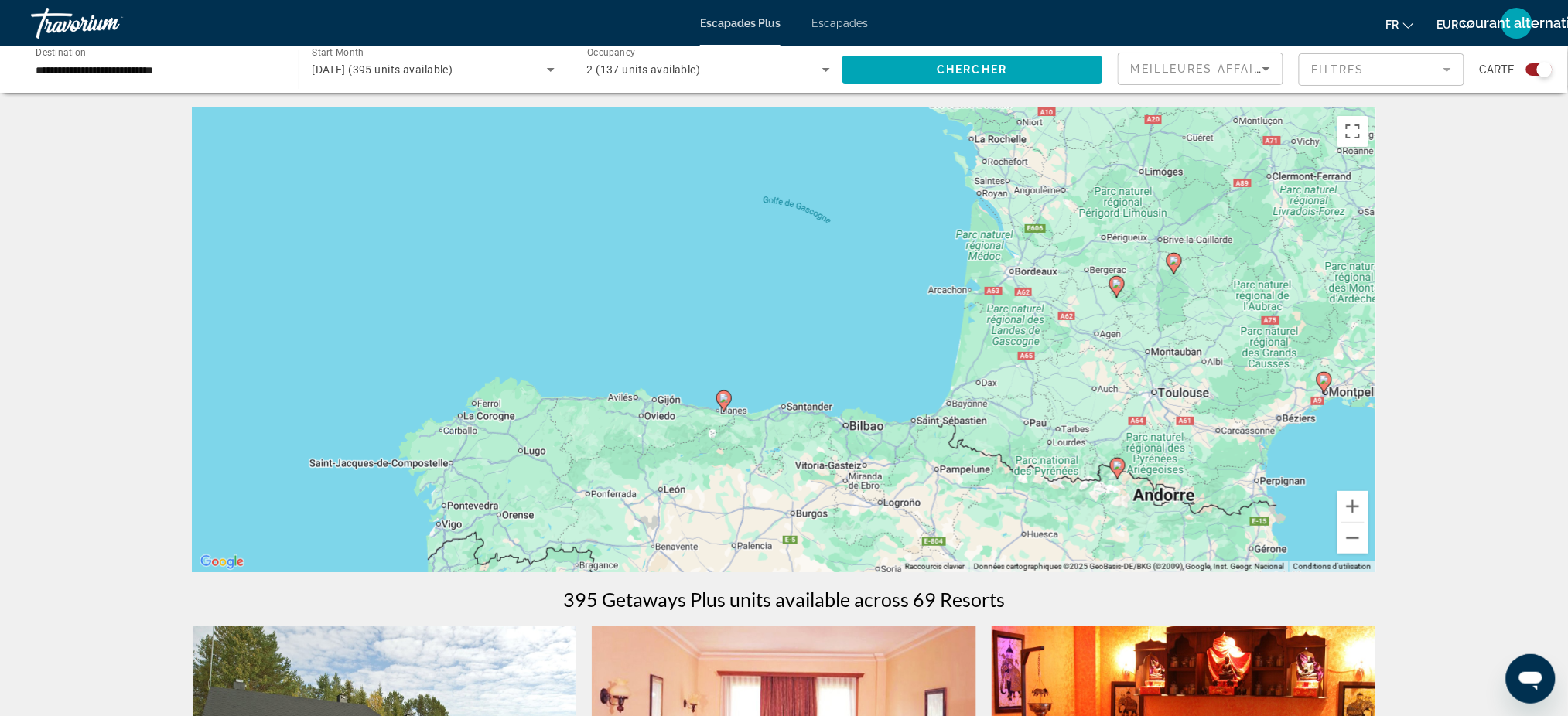
click at [1117, 288] on image "Contenu principal" at bounding box center [1117, 284] width 9 height 9
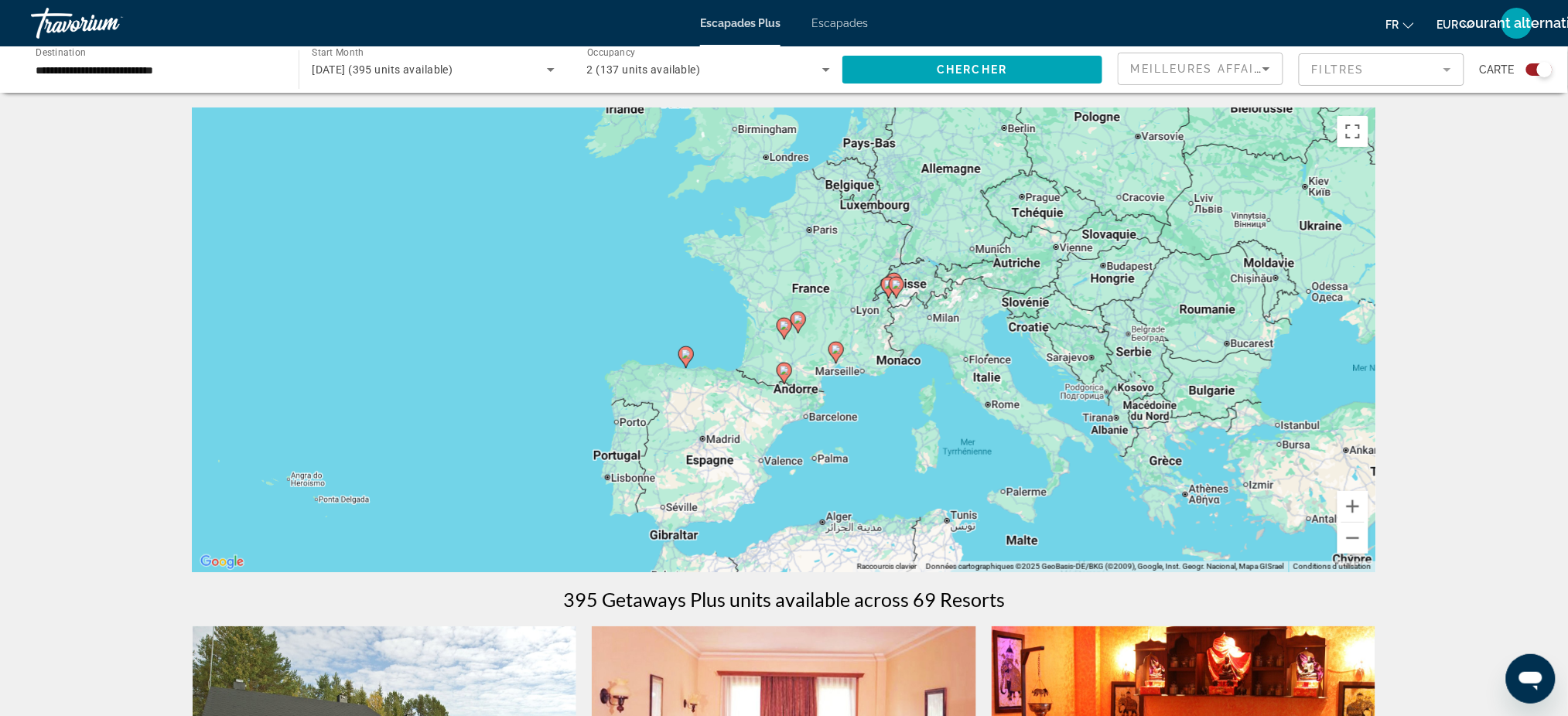
click at [797, 322] on image "Contenu principal" at bounding box center [798, 320] width 9 height 9
type input "**********"
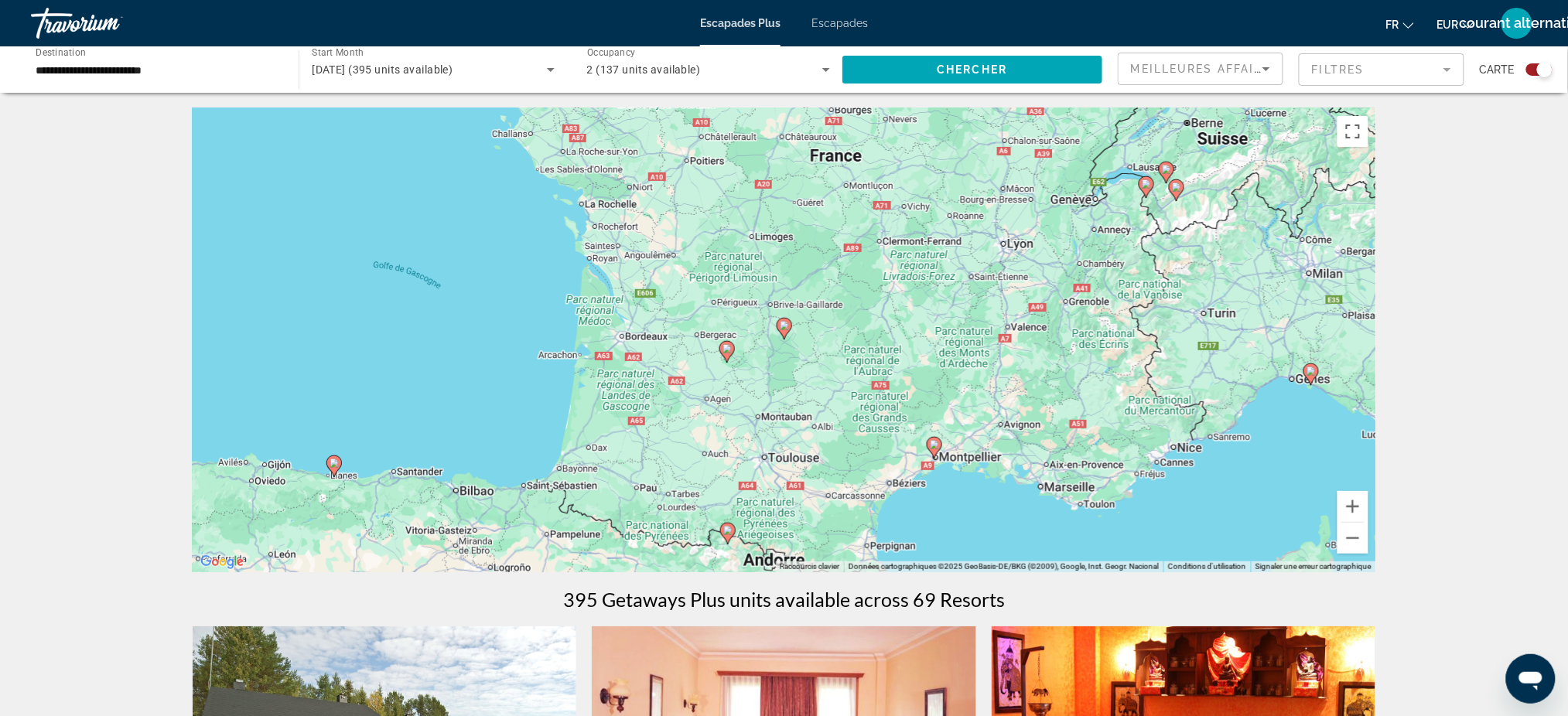
click at [782, 332] on icon "Contenu principal" at bounding box center [784, 329] width 14 height 20
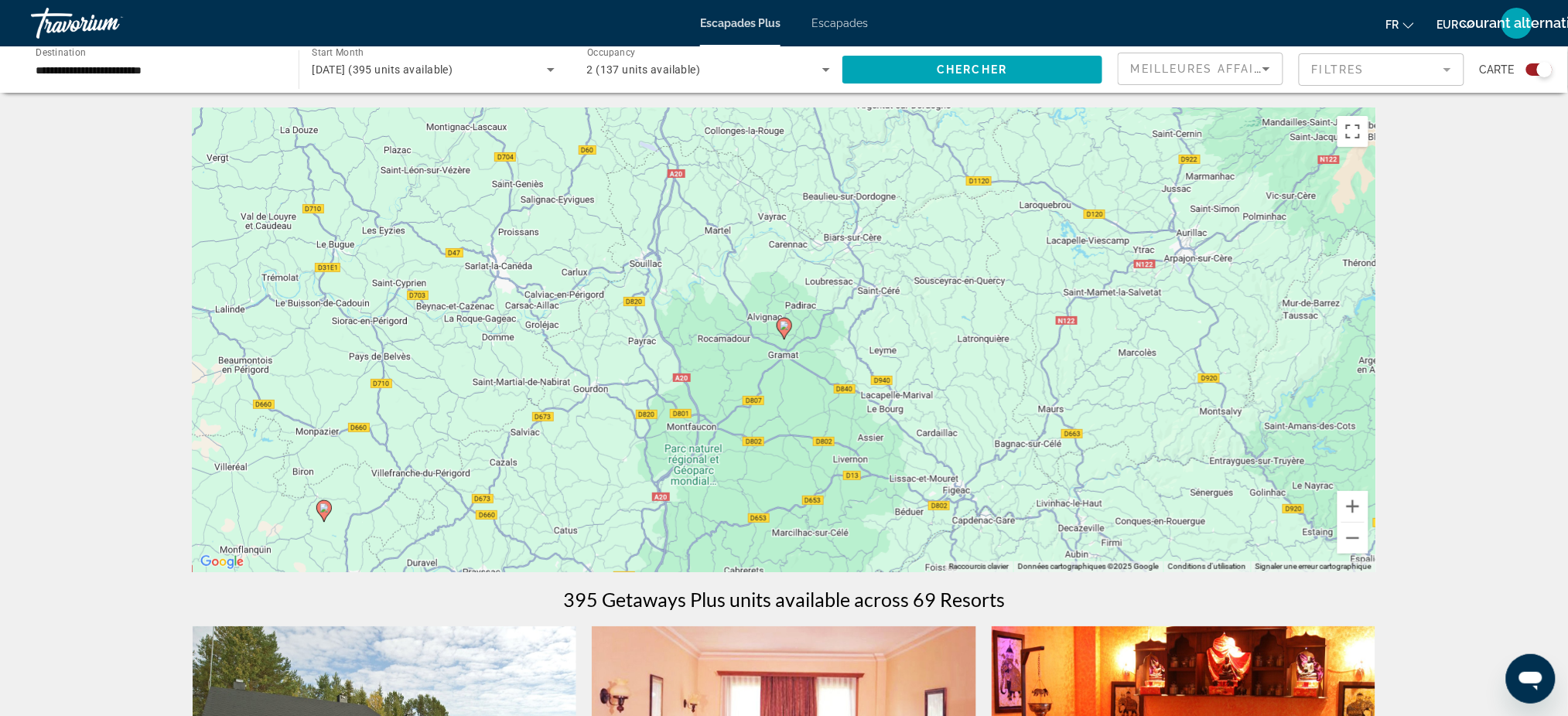
click at [782, 332] on icon "Contenu principal" at bounding box center [784, 329] width 14 height 20
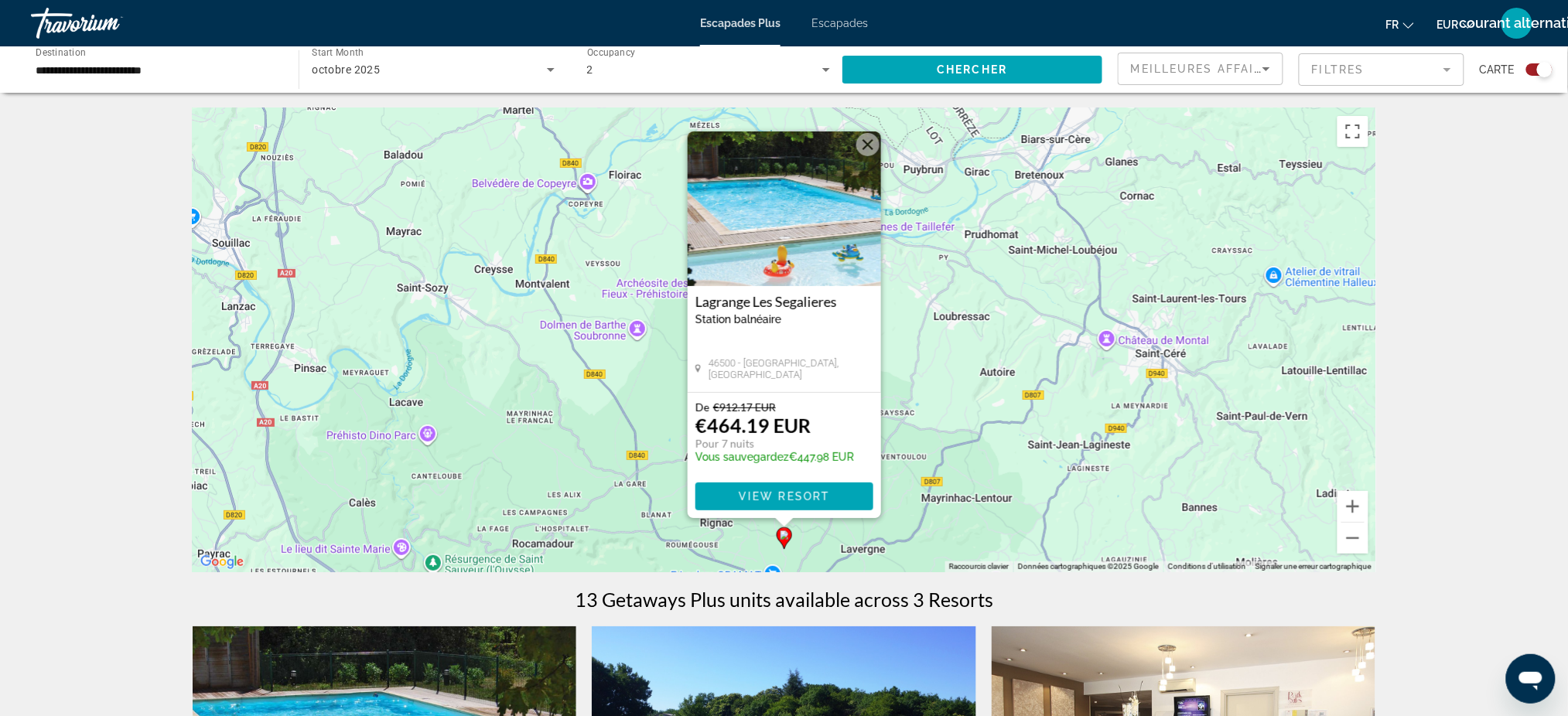
click at [871, 144] on button "Fermer" at bounding box center [868, 144] width 23 height 23
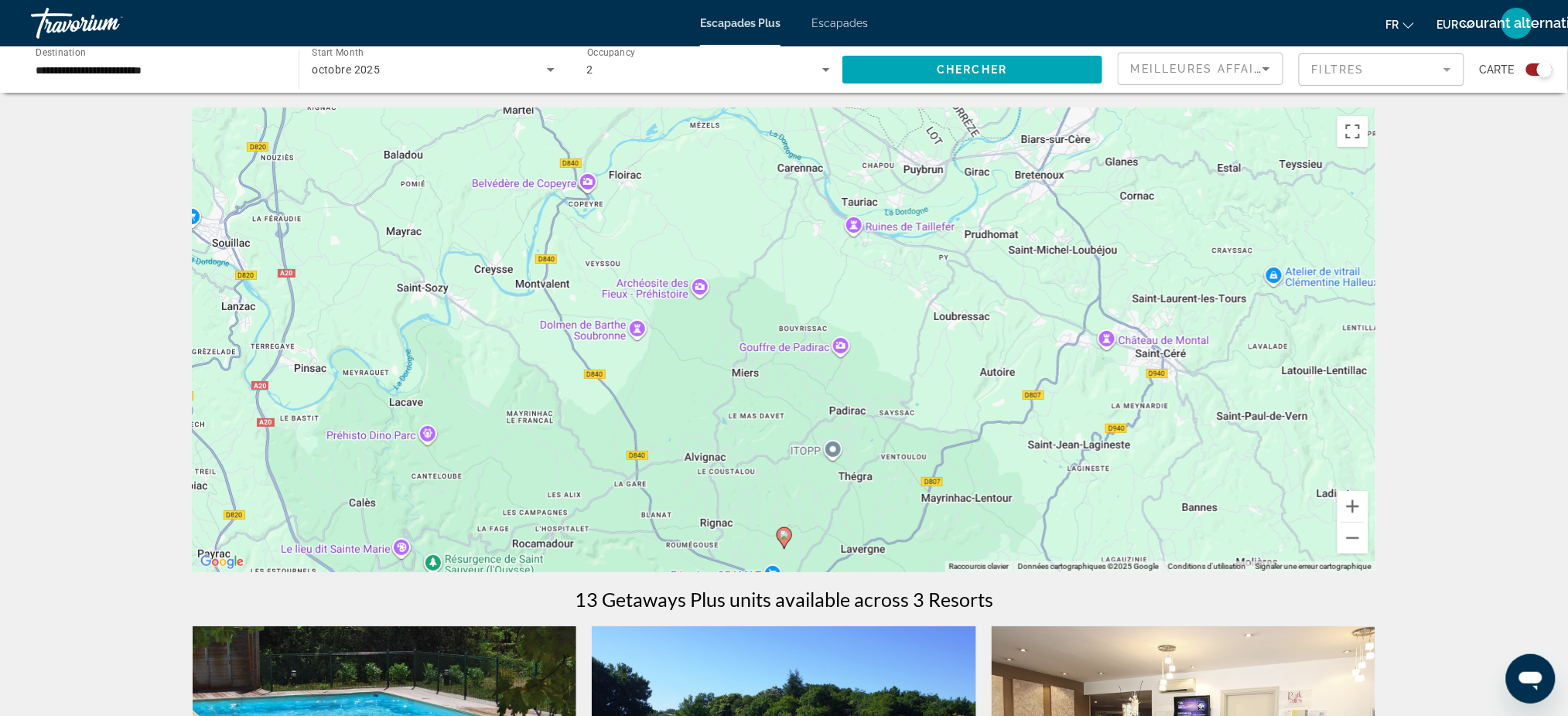
scroll to position [1, 0]
click at [1356, 537] on button "Zoom arrière" at bounding box center [1352, 537] width 31 height 31
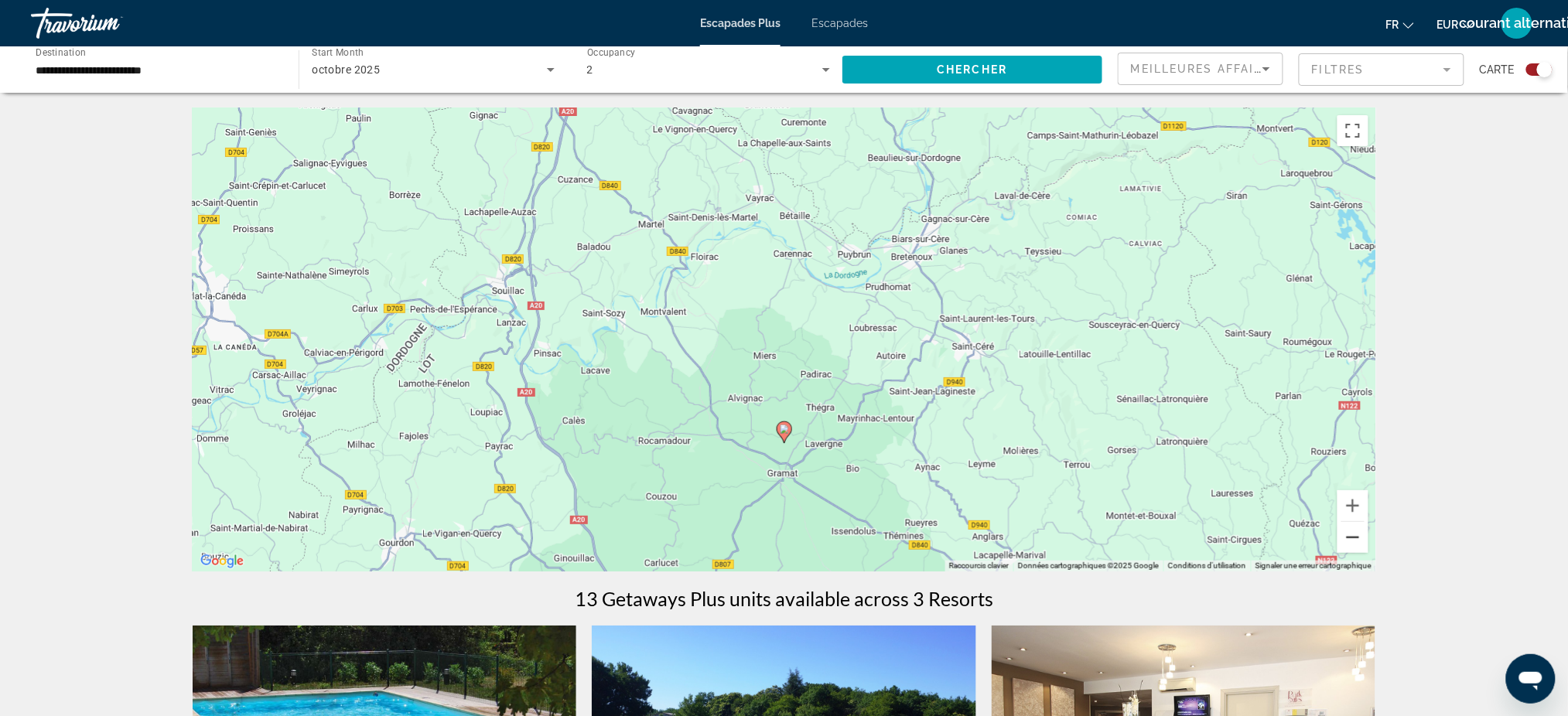
click at [1356, 537] on button "Zoom arrière" at bounding box center [1352, 537] width 31 height 31
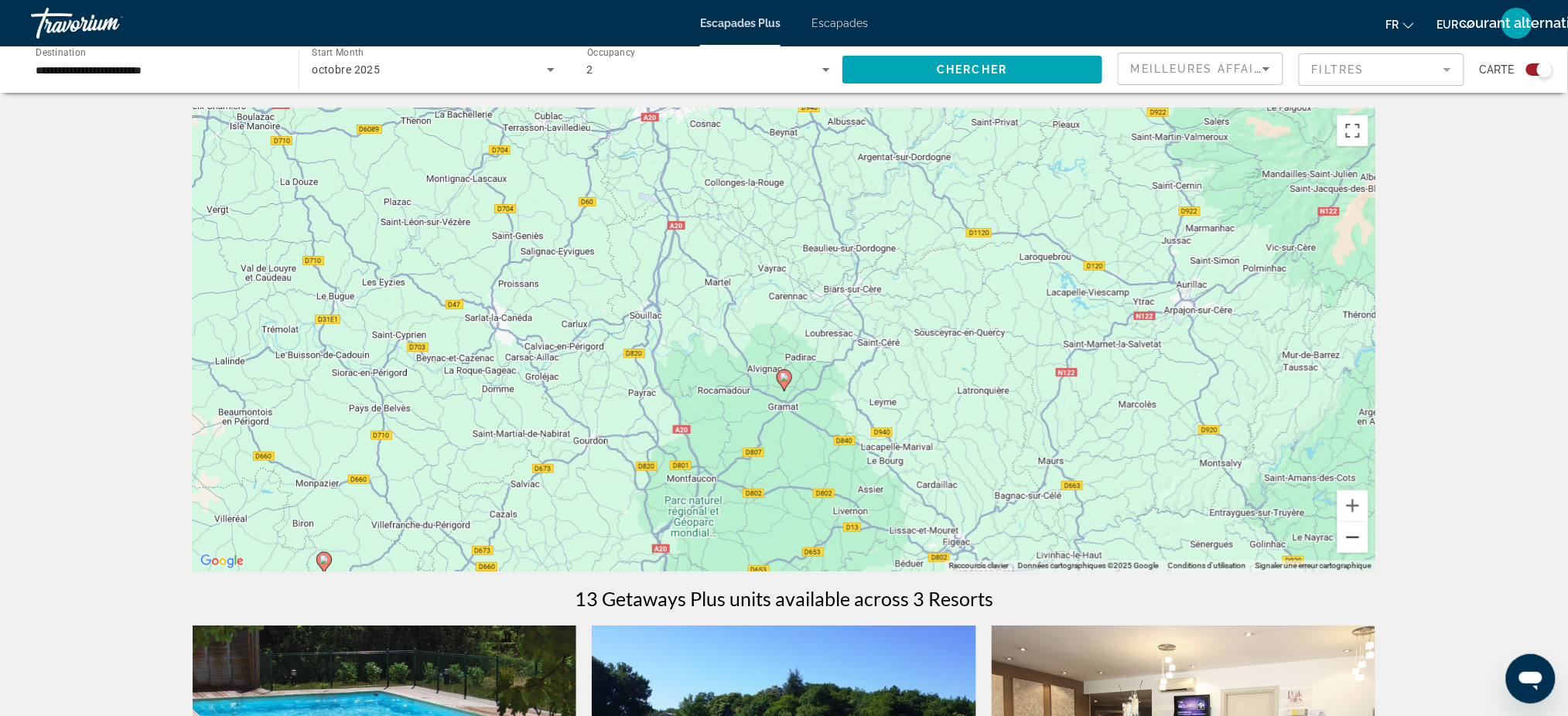
click at [1359, 538] on button "Zoom arrière" at bounding box center [1352, 537] width 31 height 31
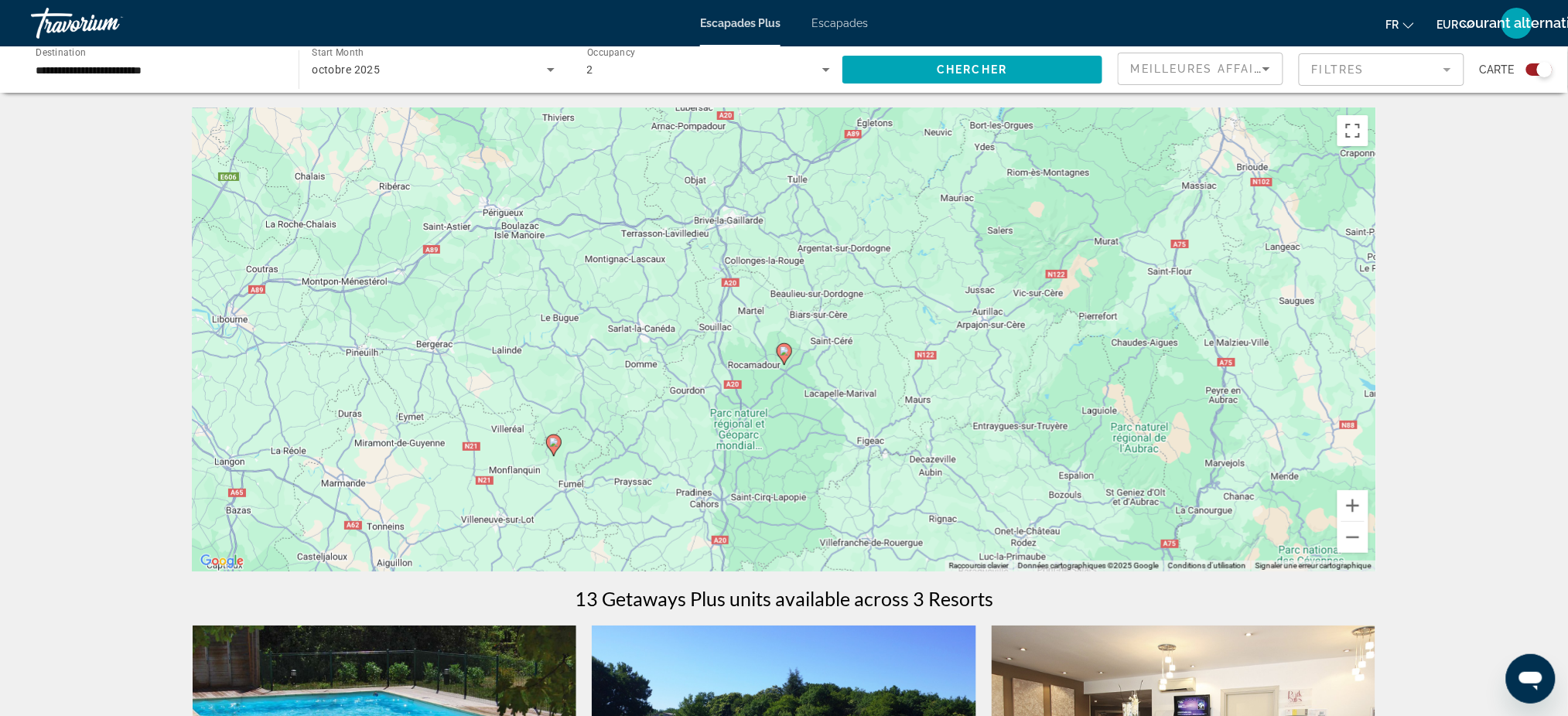
click at [546, 448] on gmp-advanced-marker "Contenu principal" at bounding box center [554, 446] width 16 height 23
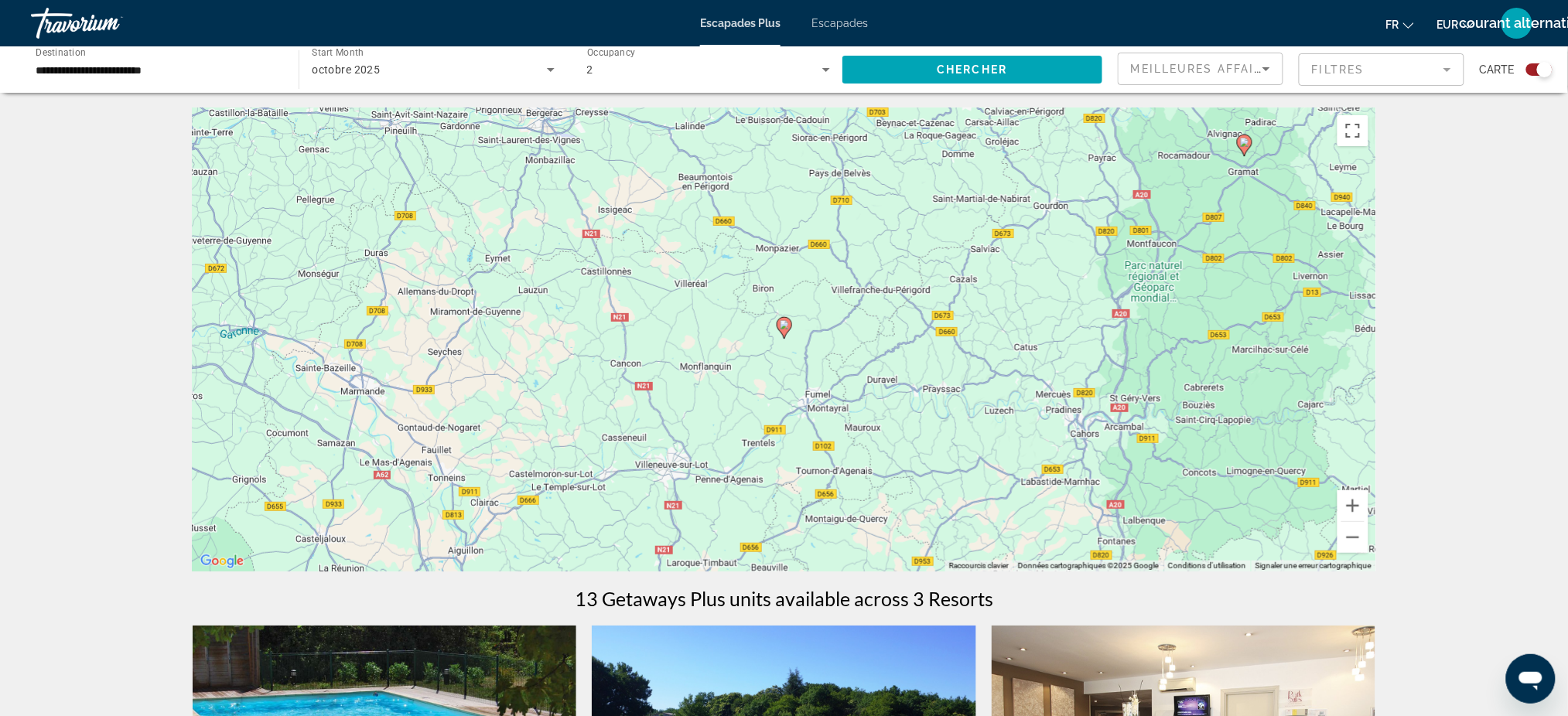
click at [786, 328] on image "Contenu principal" at bounding box center [784, 325] width 9 height 9
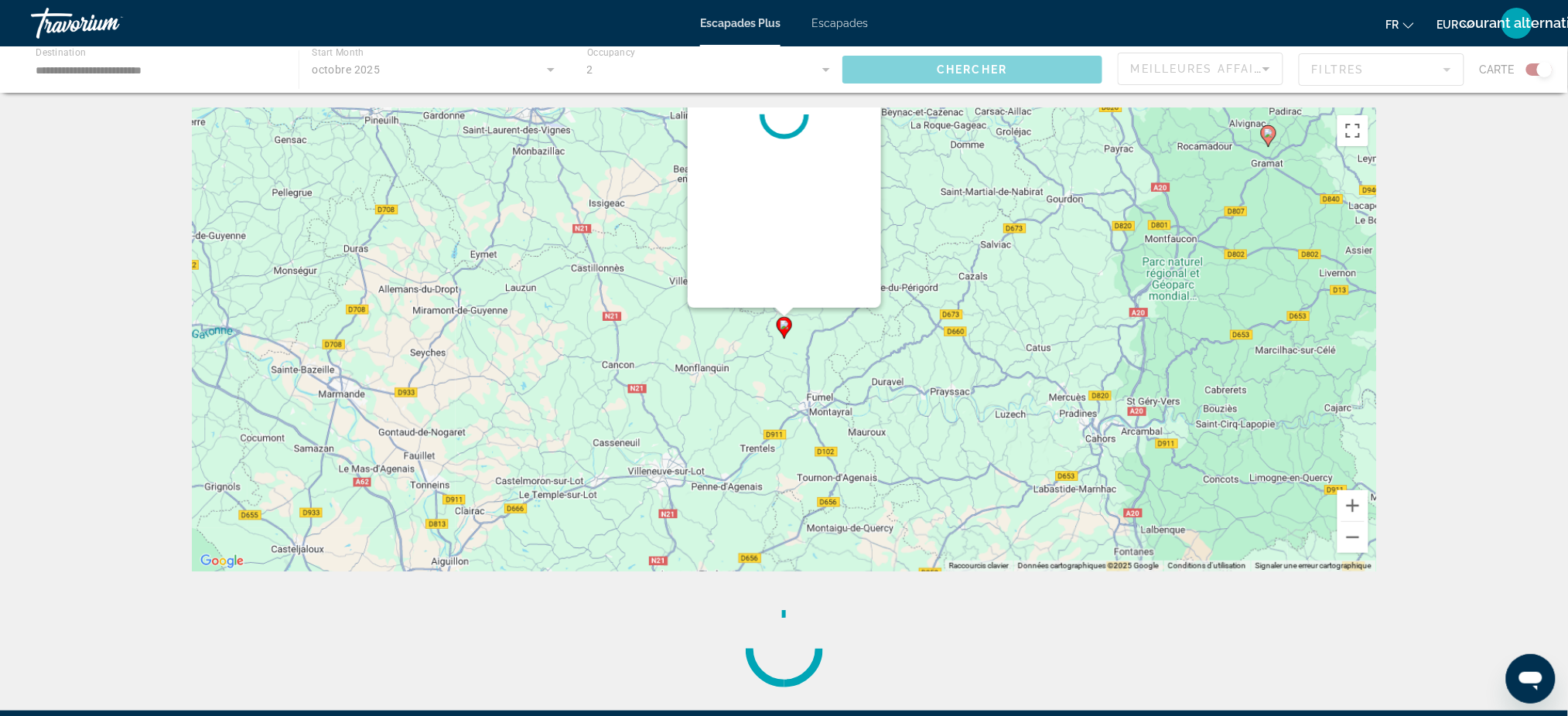
scroll to position [0, 0]
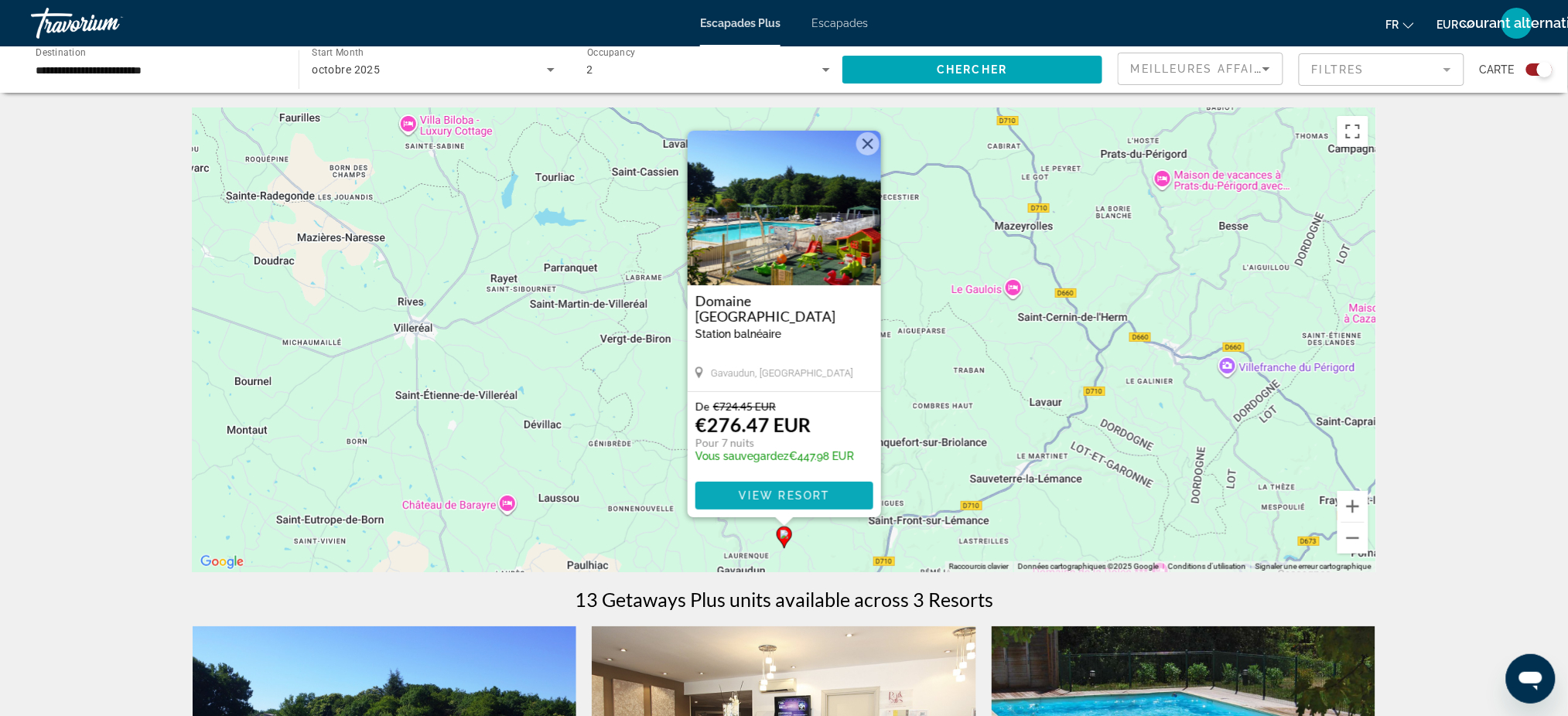
click at [783, 492] on span "View Resort" at bounding box center [784, 496] width 92 height 12
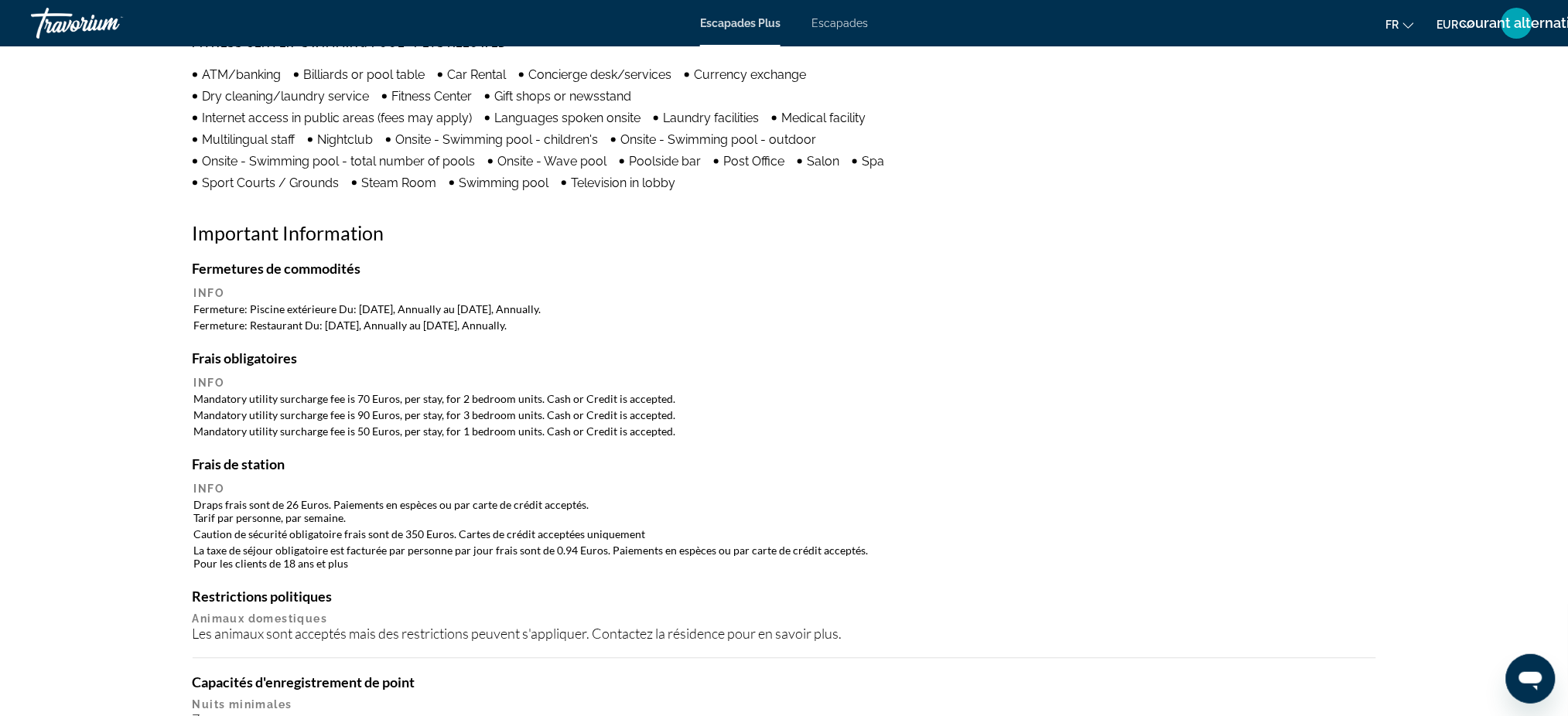
scroll to position [1124, 0]
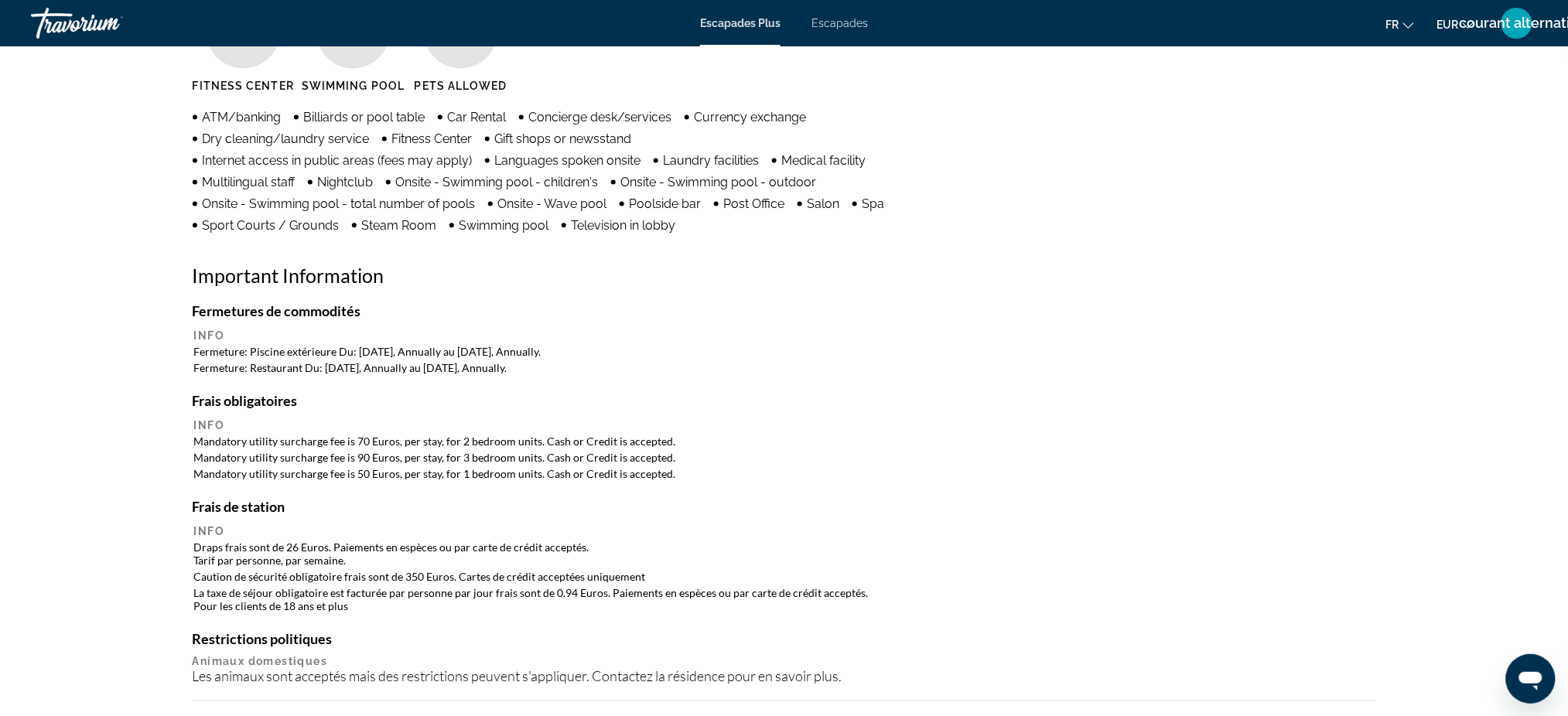
click at [836, 30] on link "Escapades" at bounding box center [839, 22] width 56 height 12
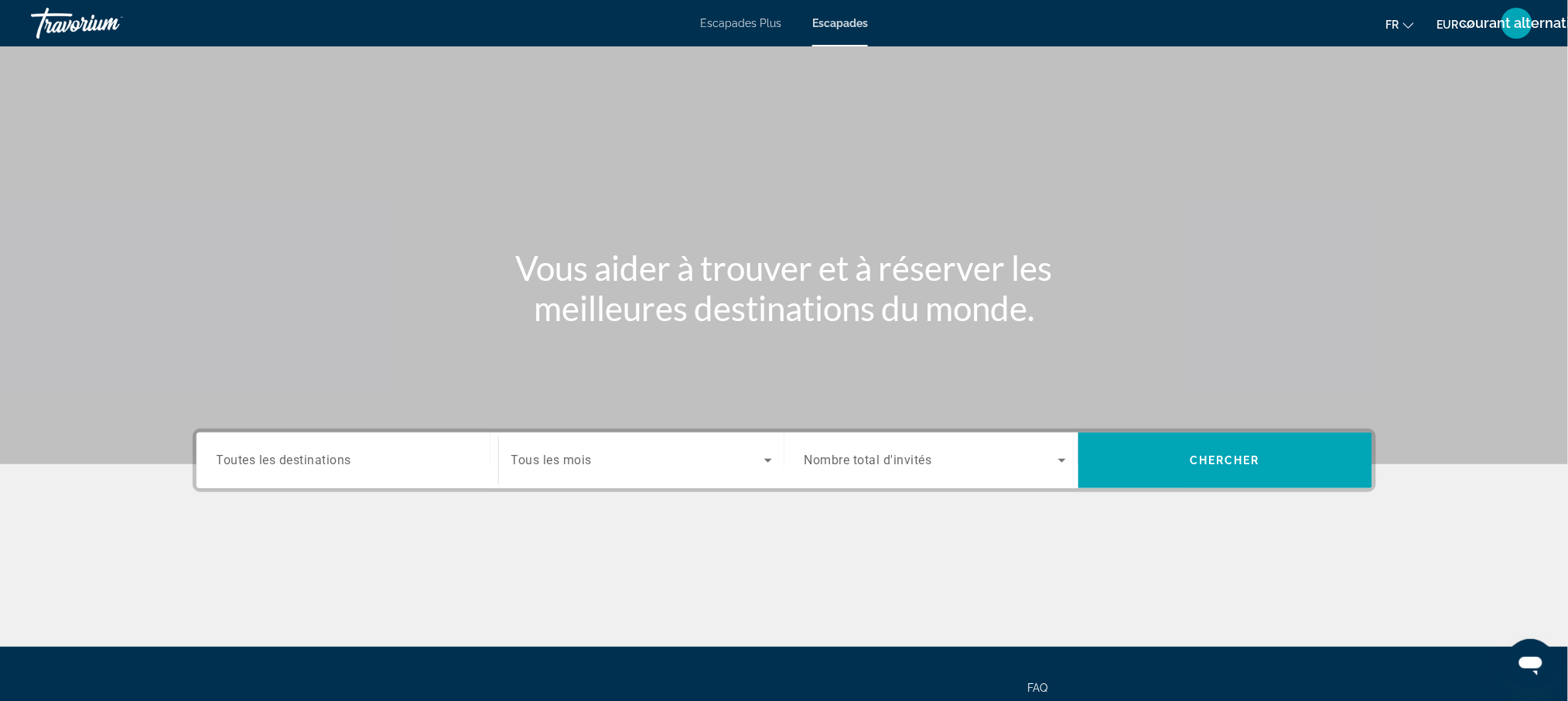
click at [317, 456] on span "Toutes les destinations" at bounding box center [284, 460] width 135 height 15
click at [317, 456] on input "Destination Toutes les destinations" at bounding box center [347, 461] width 261 height 19
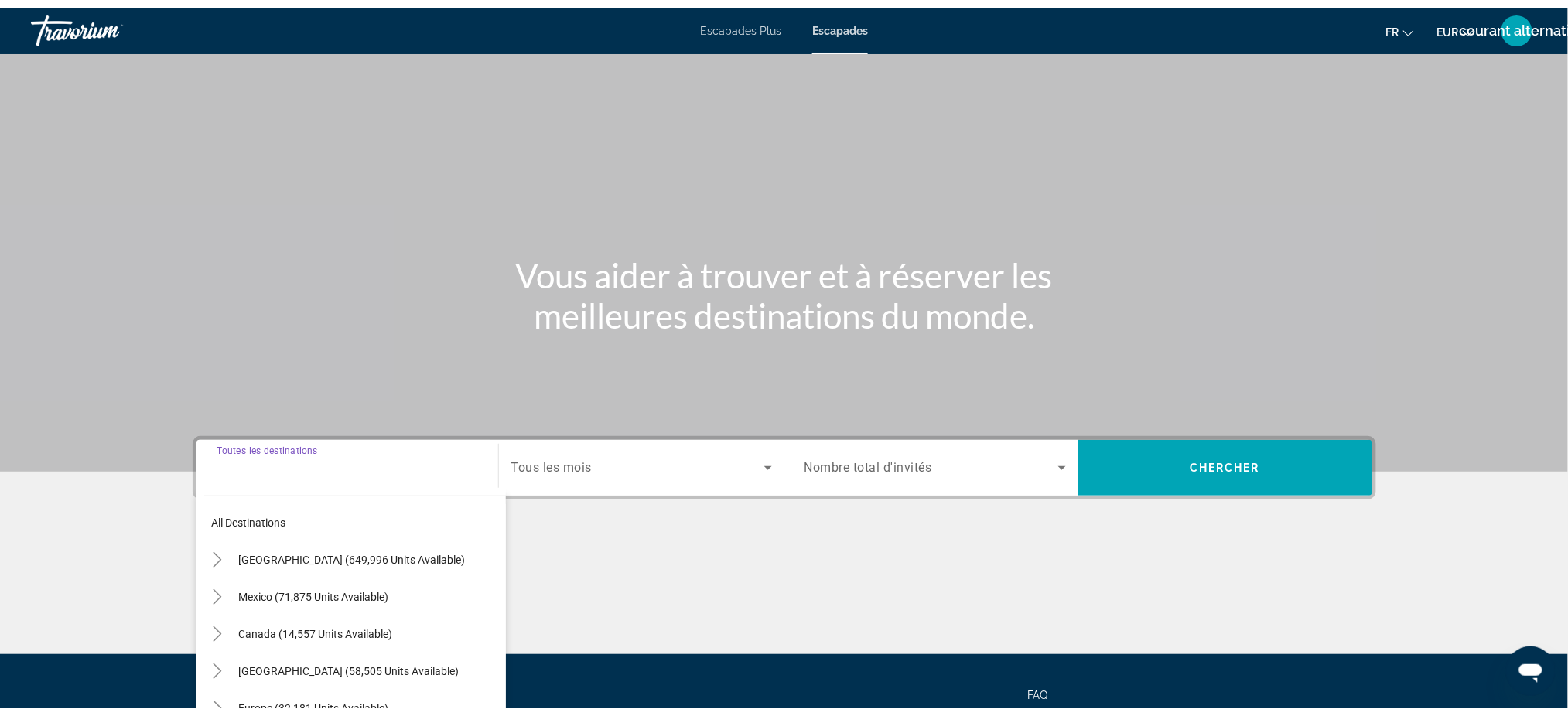
scroll to position [118, 0]
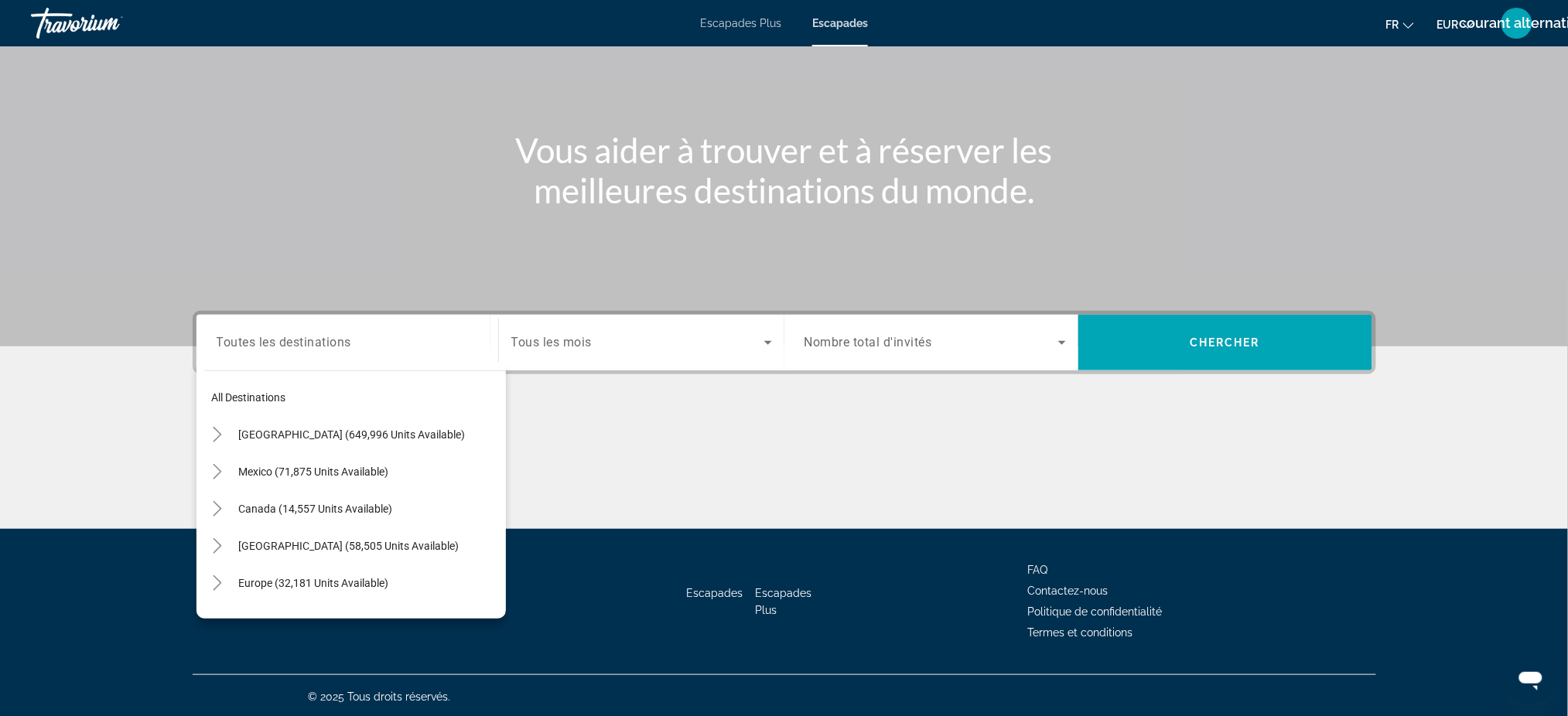
click at [73, 26] on div "Travorium" at bounding box center [107, 22] width 155 height 40
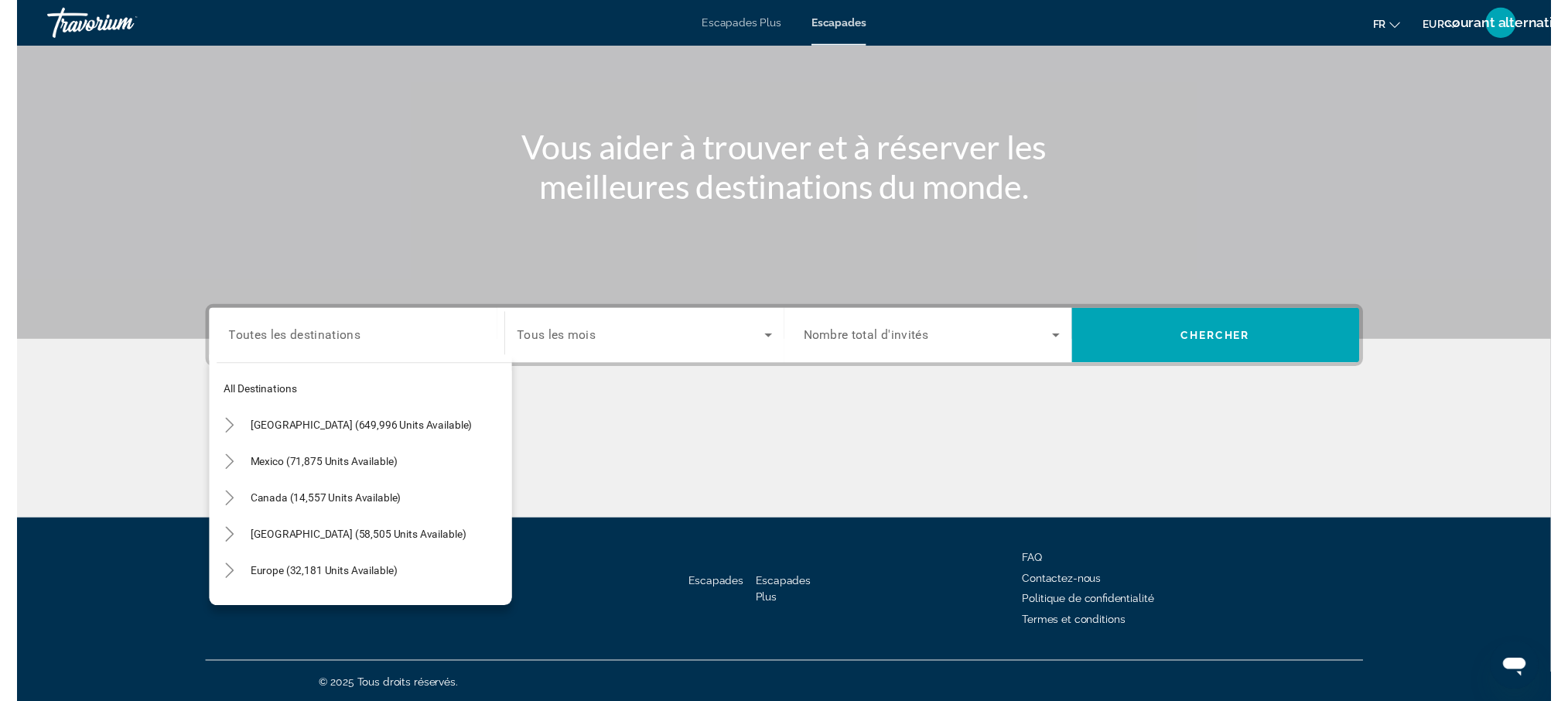
scroll to position [0, 0]
